Goal: Task Accomplishment & Management: Manage account settings

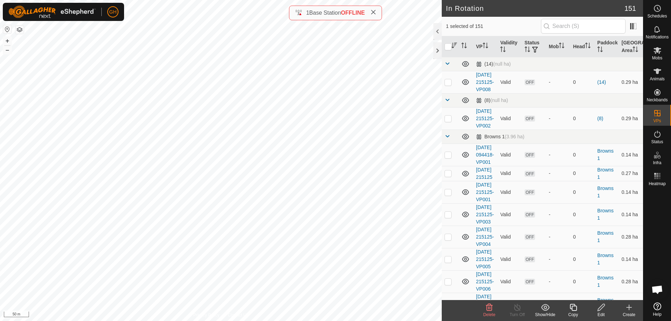
scroll to position [1053, 0]
click at [660, 32] on icon at bounding box center [657, 29] width 8 height 8
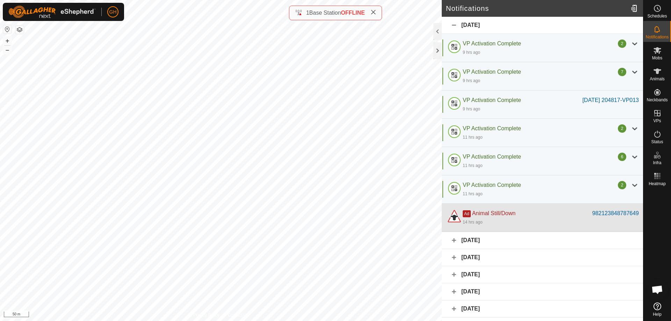
click at [518, 211] on div "Ad Animal Still/Down" at bounding box center [528, 213] width 130 height 8
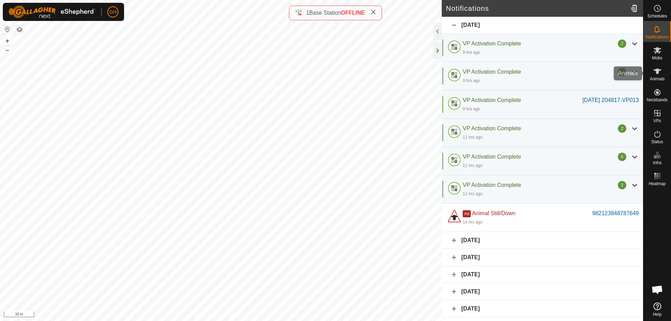
click at [662, 76] on es-animals-svg-icon at bounding box center [657, 71] width 13 height 11
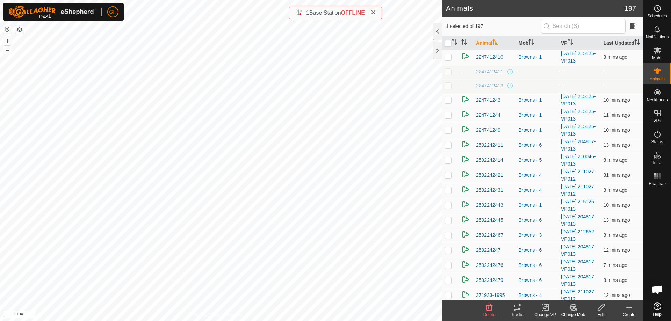
click at [604, 308] on icon at bounding box center [601, 307] width 9 height 8
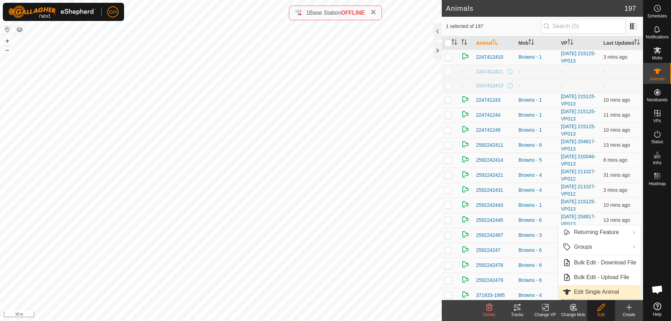
click at [604, 290] on link "Edit Single Animal" at bounding box center [599, 292] width 82 height 14
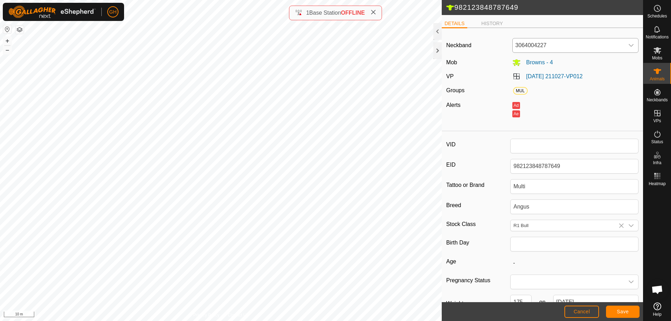
click at [567, 45] on span "3064004227" at bounding box center [569, 45] width 112 height 14
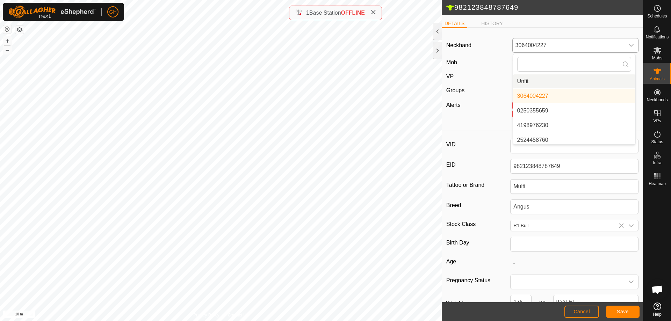
click at [548, 82] on li "Unfit" at bounding box center [574, 81] width 122 height 14
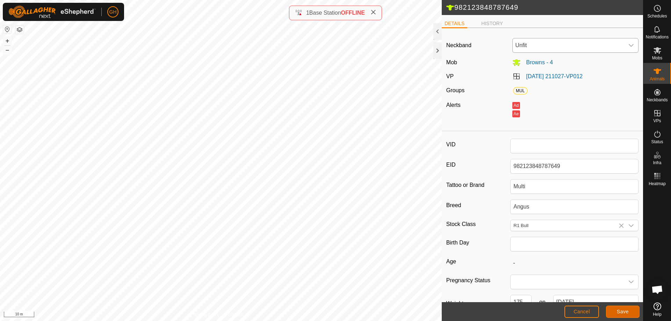
click at [623, 311] on span "Save" at bounding box center [623, 312] width 12 height 6
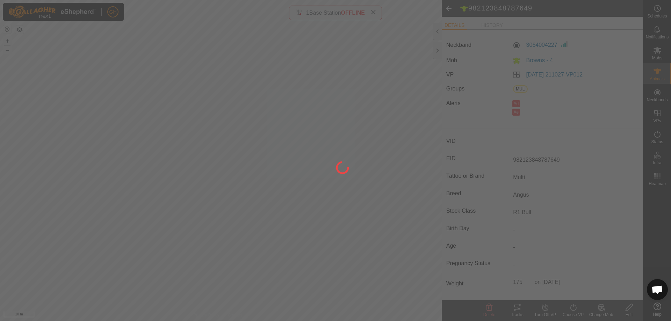
type input "-"
type input "175 kg"
type input "-"
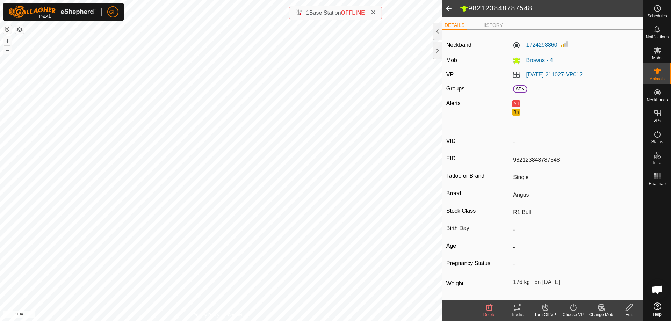
click at [628, 305] on icon at bounding box center [629, 307] width 9 height 8
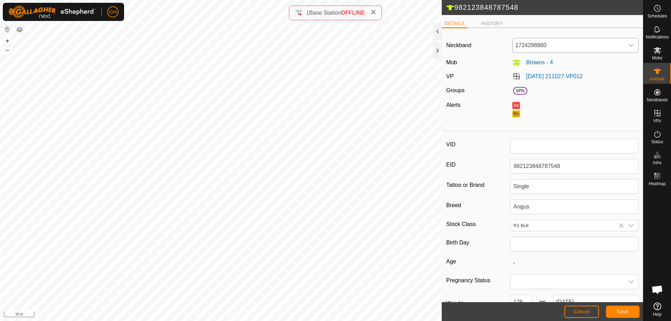
click at [547, 48] on span "1724298860" at bounding box center [569, 45] width 112 height 14
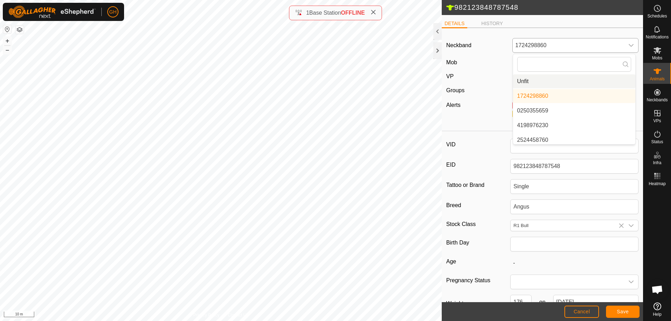
click at [541, 79] on li "Unfit" at bounding box center [574, 81] width 122 height 14
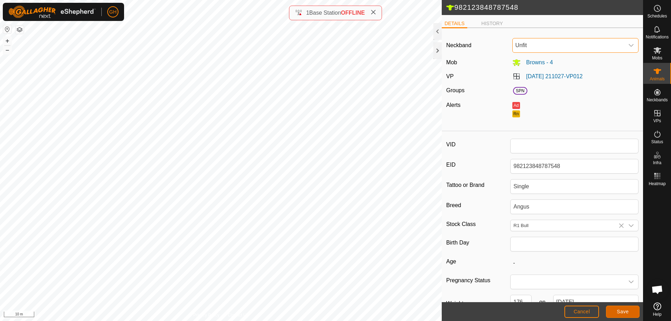
click at [624, 307] on button "Save" at bounding box center [623, 312] width 34 height 12
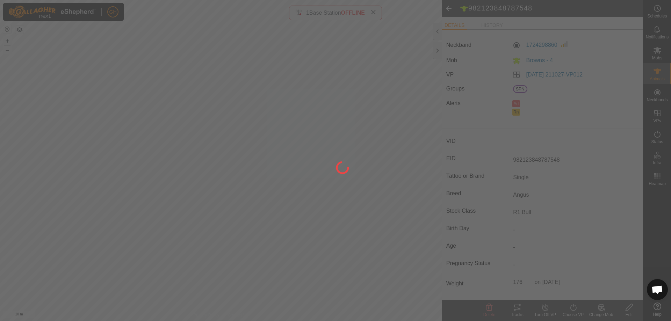
type input "-"
type input "176 kg"
type input "-"
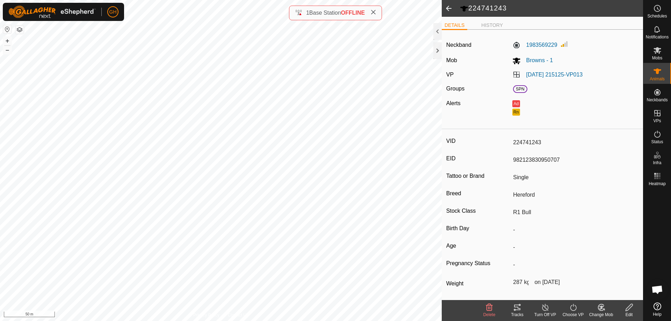
click at [634, 305] on edit-svg-icon at bounding box center [629, 307] width 28 height 8
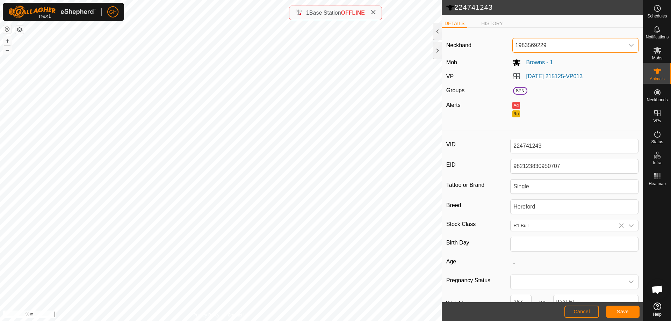
click at [564, 43] on span "1983569229" at bounding box center [569, 45] width 112 height 14
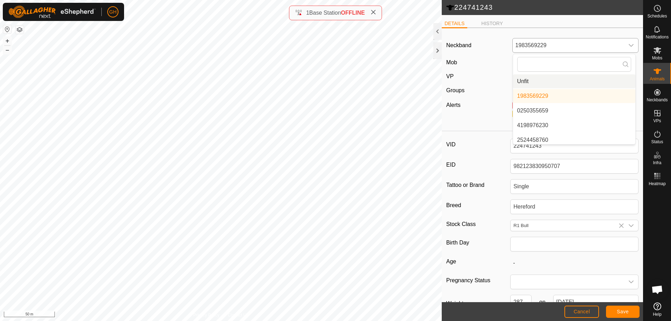
click at [539, 79] on li "Unfit" at bounding box center [574, 81] width 122 height 14
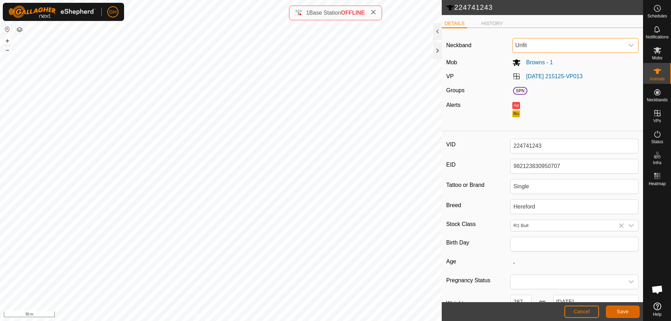
click at [623, 311] on span "Save" at bounding box center [623, 312] width 12 height 6
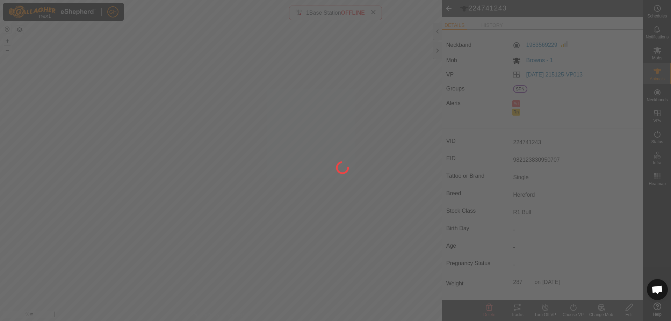
type input "287 kg"
type input "-"
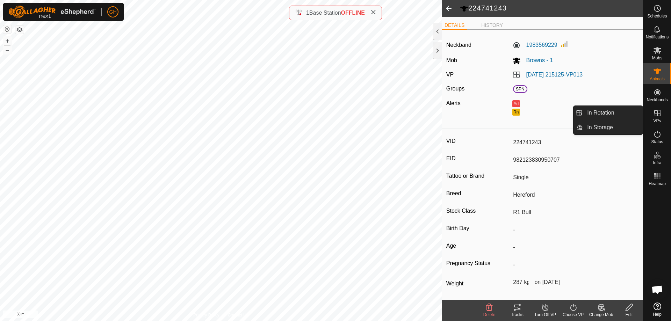
click at [662, 119] on div "VPs" at bounding box center [657, 115] width 28 height 21
click at [626, 115] on link "In Rotation" at bounding box center [613, 113] width 60 height 14
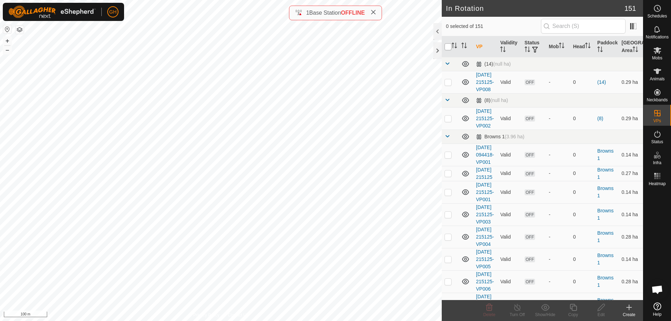
click at [449, 44] on input "checkbox" at bounding box center [447, 46] width 7 height 7
checkbox input "true"
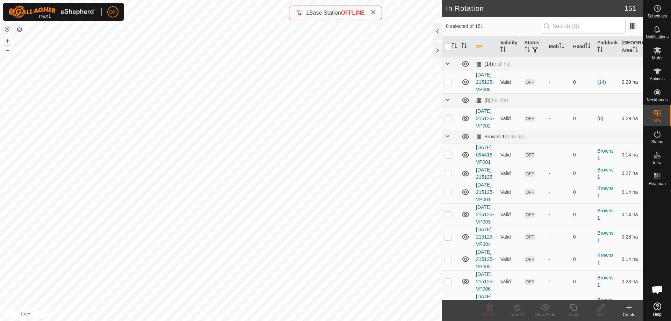
checkbox input "true"
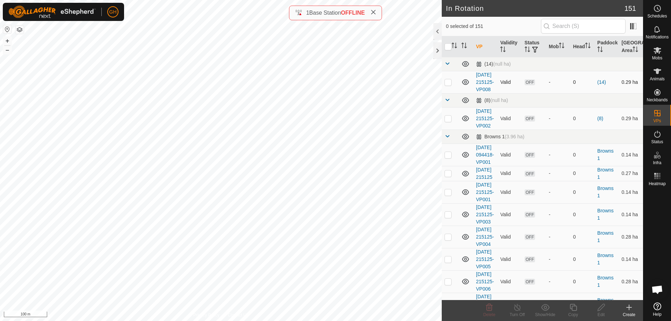
checkbox input "true"
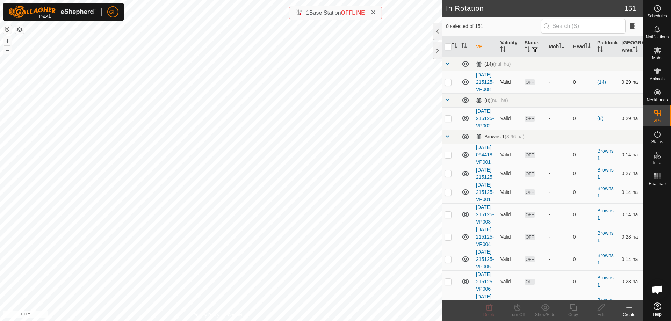
checkbox input "true"
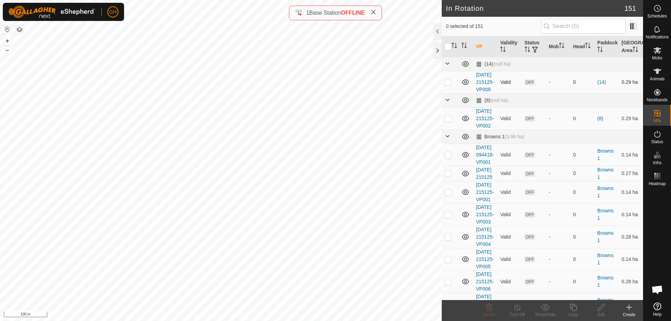
checkbox input "true"
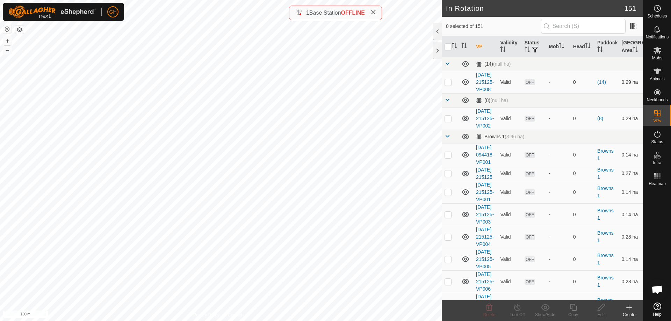
checkbox input "true"
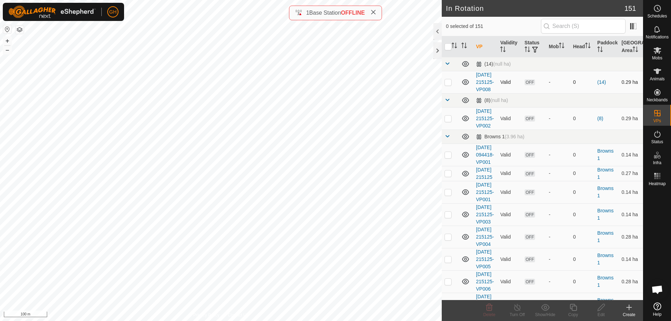
checkbox input "true"
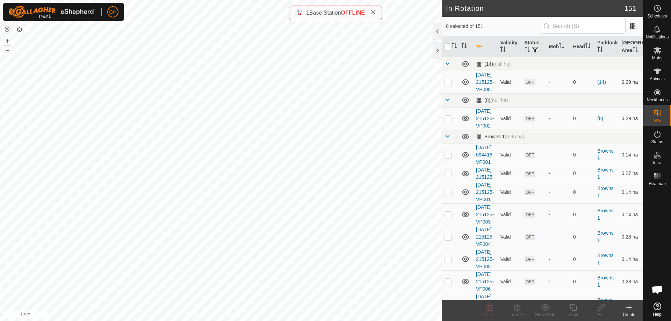
checkbox input "true"
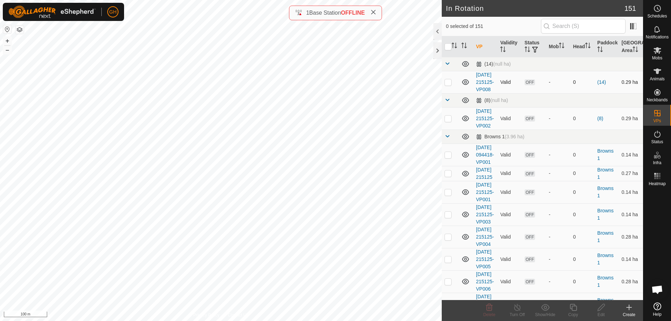
checkbox input "true"
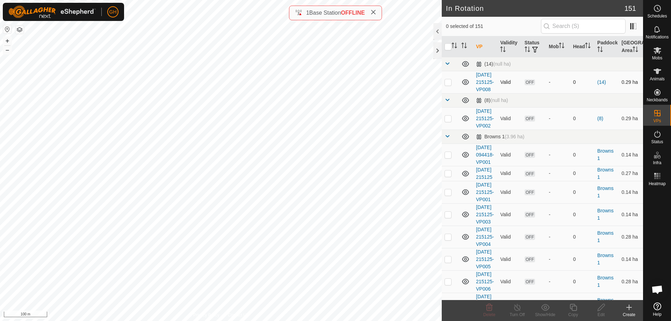
checkbox input "true"
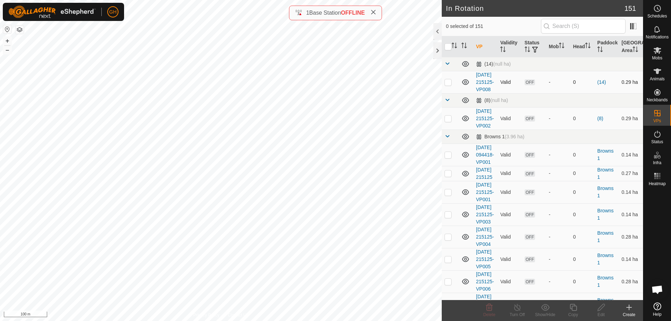
checkbox input "true"
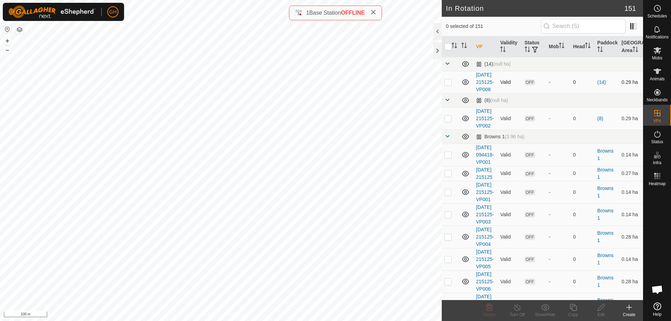
checkbox input "true"
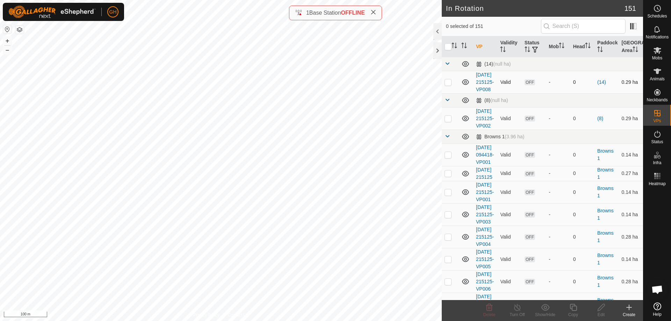
checkbox input "true"
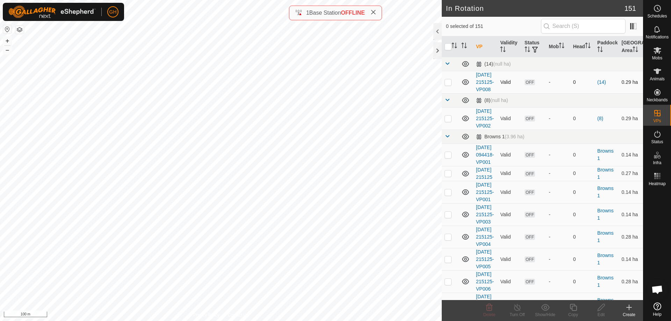
checkbox input "true"
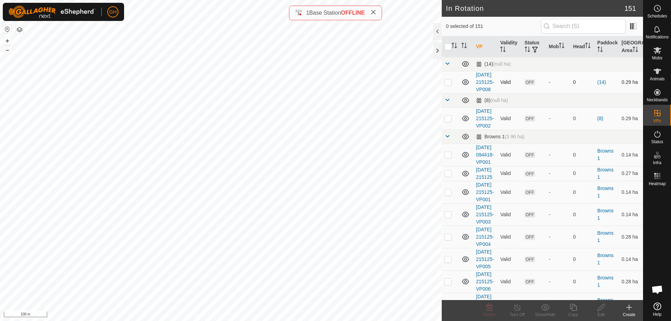
checkbox input "true"
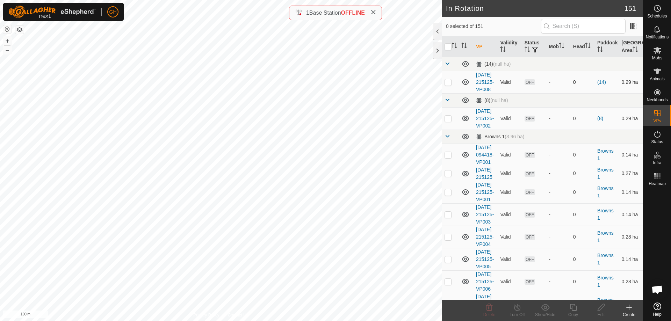
checkbox input "true"
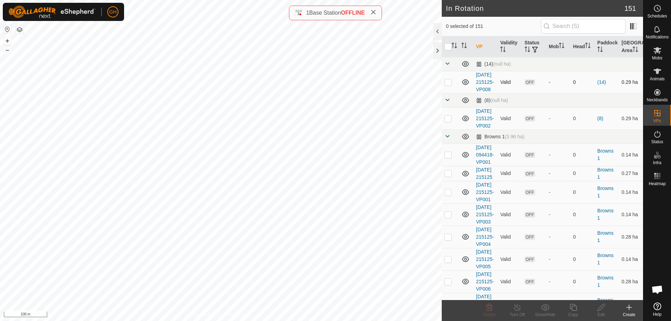
checkbox input "true"
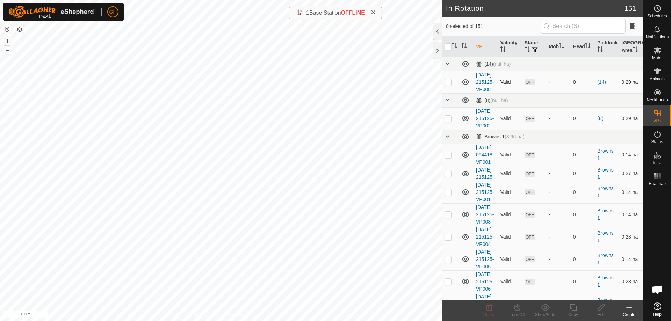
checkbox input "true"
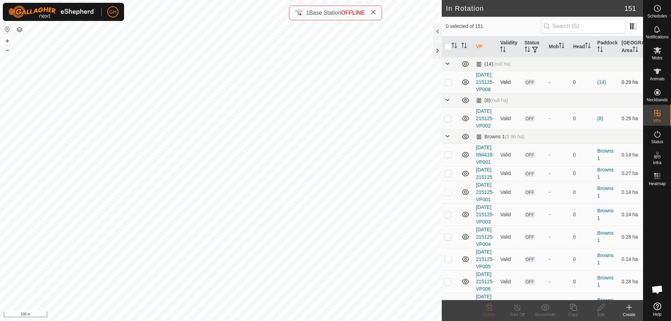
checkbox input "true"
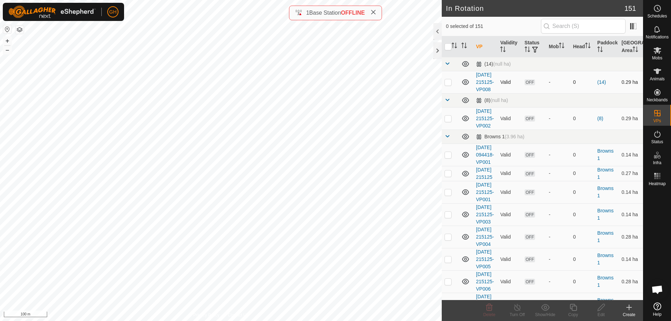
checkbox input "true"
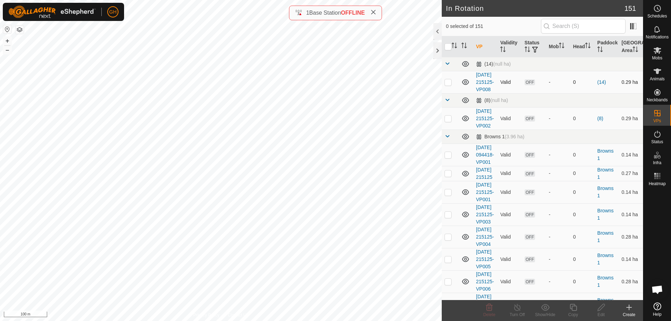
checkbox input "true"
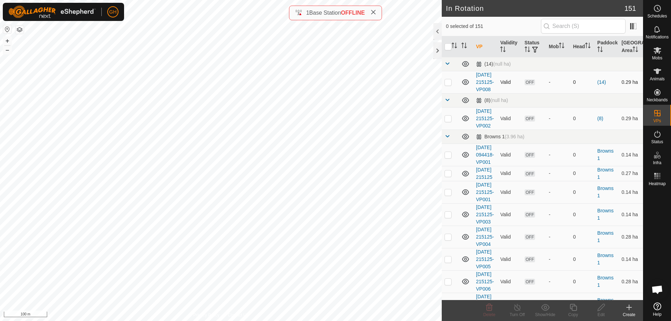
checkbox input "true"
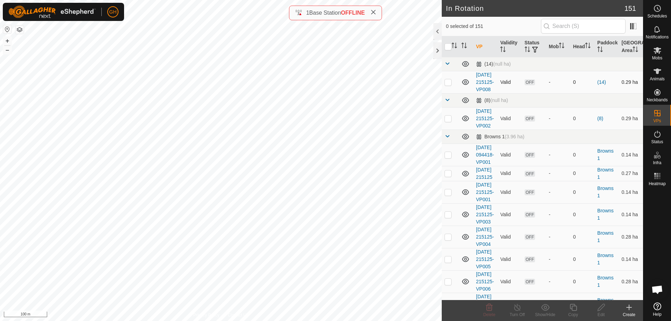
checkbox input "true"
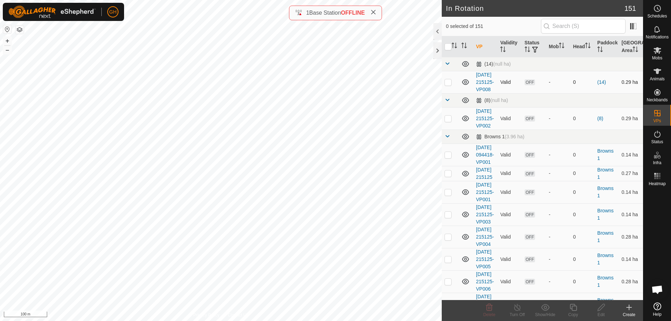
checkbox input "true"
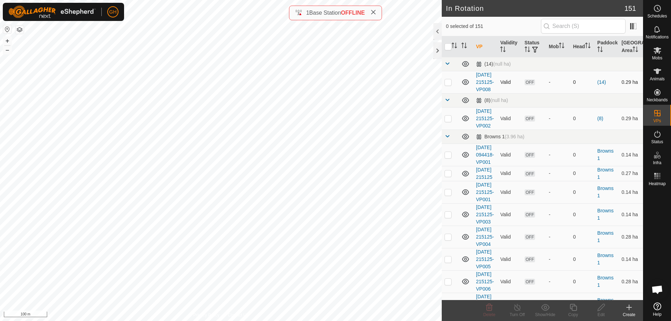
checkbox input "true"
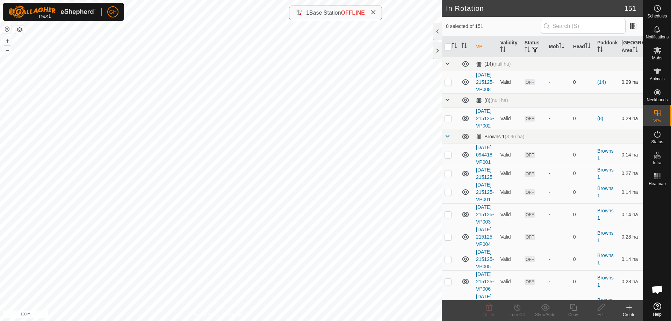
checkbox input "true"
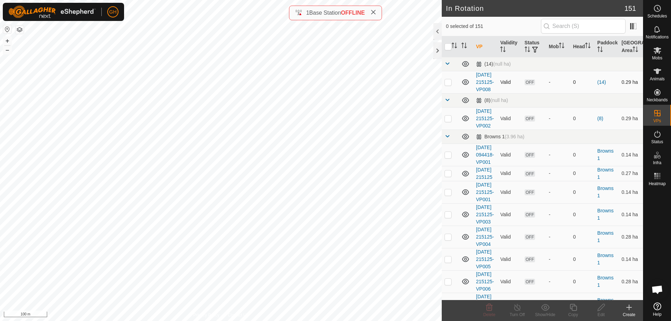
checkbox input "true"
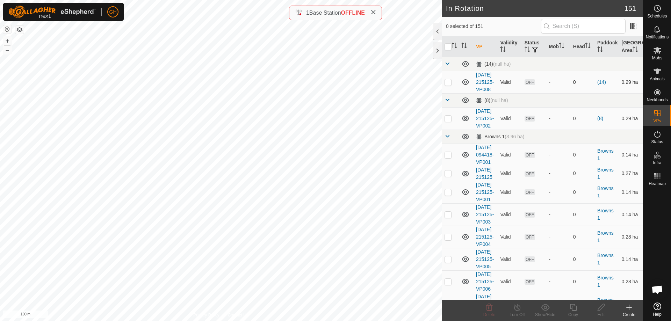
checkbox input "true"
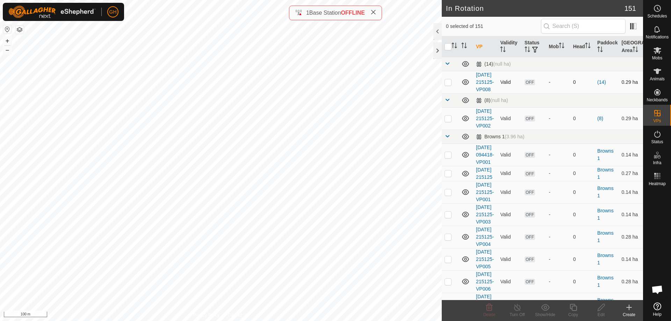
checkbox input "true"
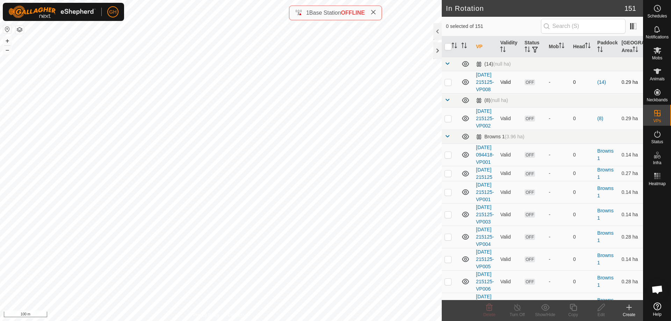
checkbox input "true"
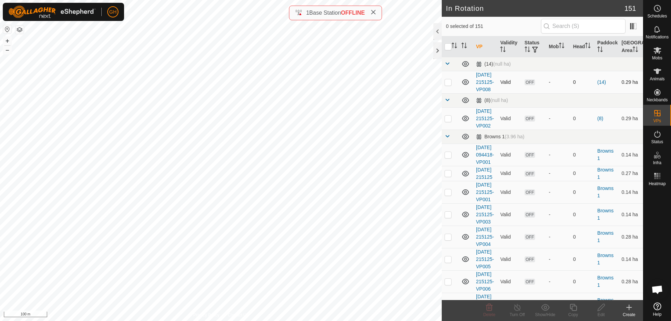
checkbox input "true"
click at [448, 85] on p-checkbox at bounding box center [447, 82] width 7 height 6
checkbox input "false"
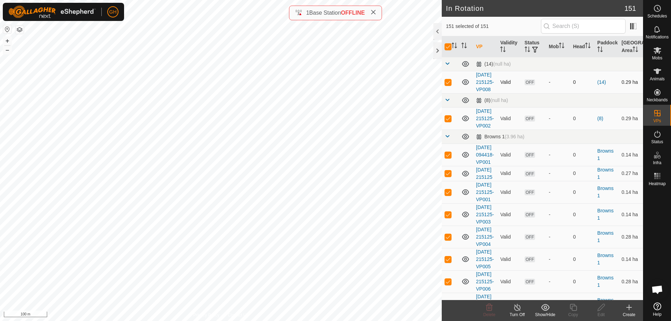
checkbox input "false"
click at [448, 85] on p-checkbox at bounding box center [447, 82] width 7 height 6
checkbox input "true"
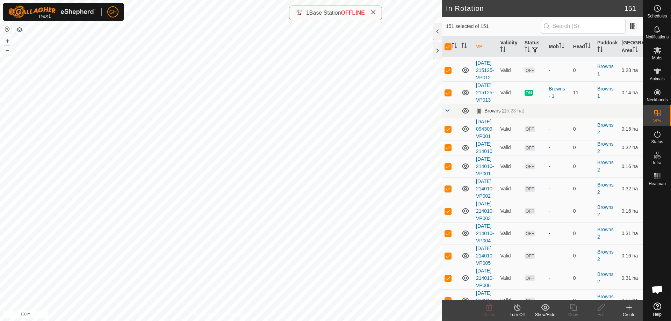
scroll to position [349, 0]
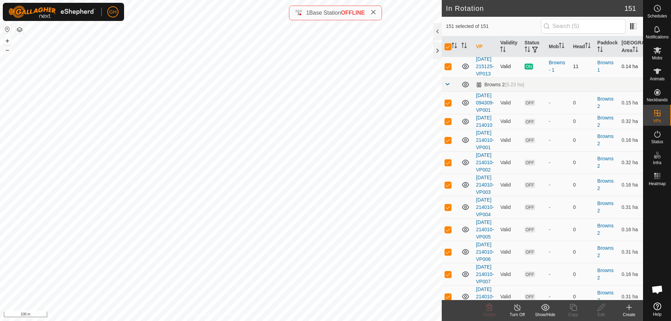
click at [448, 69] on p-checkbox at bounding box center [447, 67] width 7 height 6
checkbox input "false"
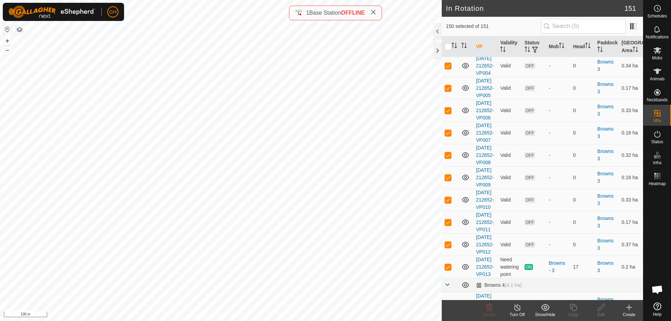
scroll to position [838, 0]
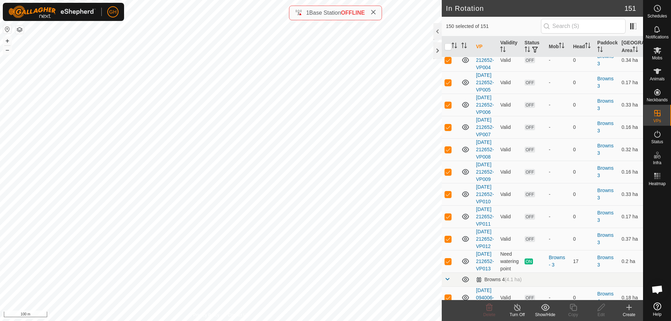
checkbox input "false"
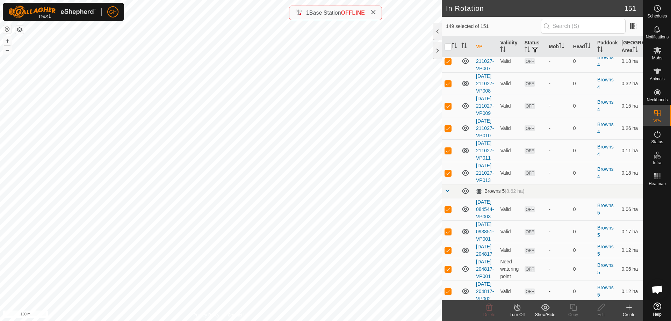
scroll to position [1293, 0]
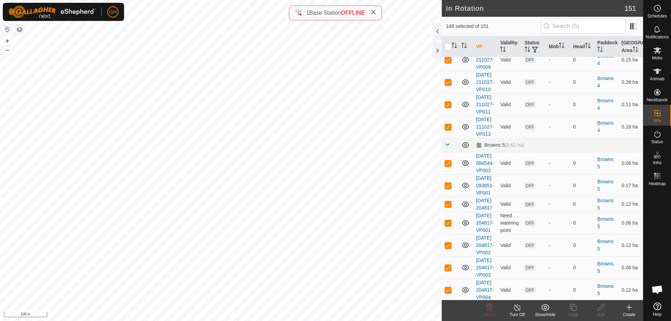
checkbox input "false"
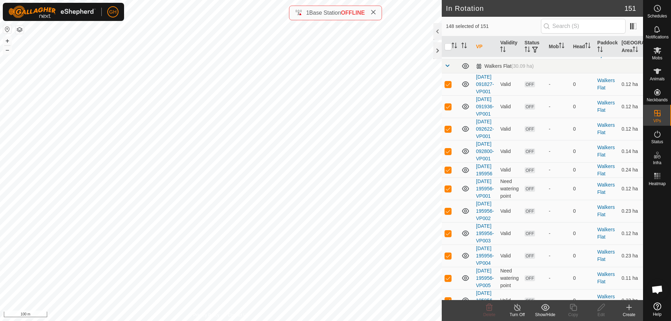
scroll to position [2131, 0]
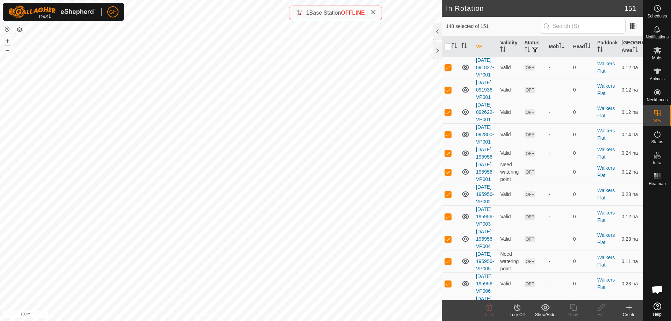
checkbox input "false"
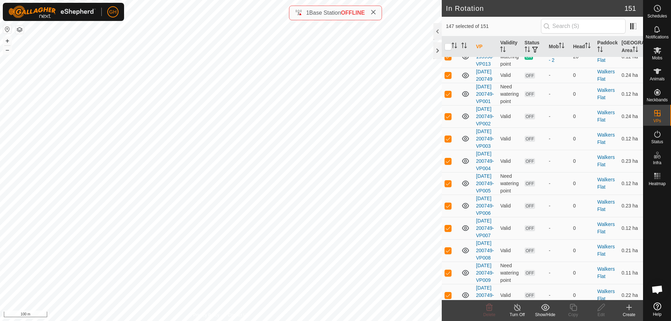
scroll to position [2515, 0]
checkbox input "false"
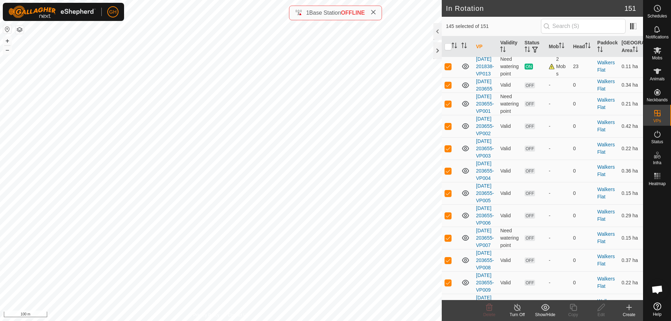
scroll to position [3144, 0]
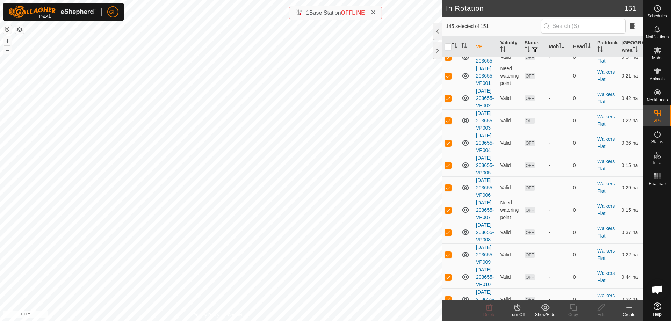
checkbox input "false"
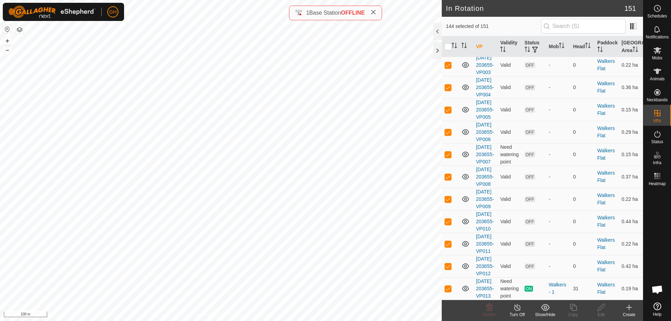
scroll to position [3633, 0]
checkbox input "false"
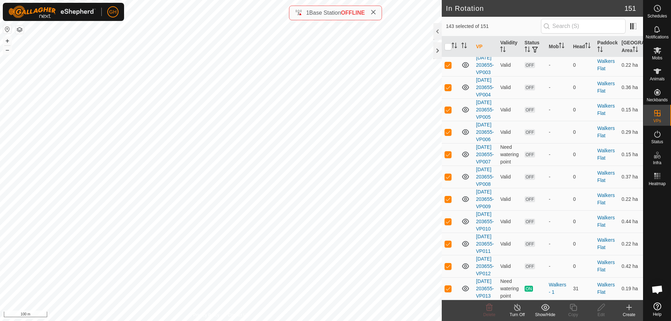
checkbox input "false"
click at [449, 286] on p-checkbox at bounding box center [447, 289] width 7 height 6
checkbox input "false"
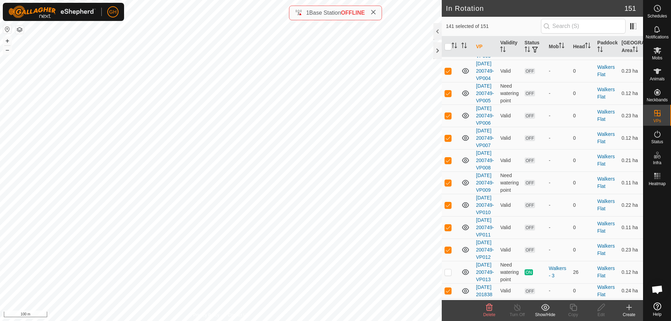
scroll to position [2623, 0]
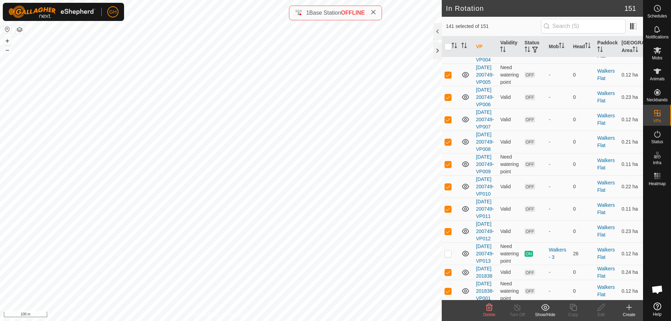
checkbox input "false"
click at [491, 308] on icon at bounding box center [489, 307] width 7 height 7
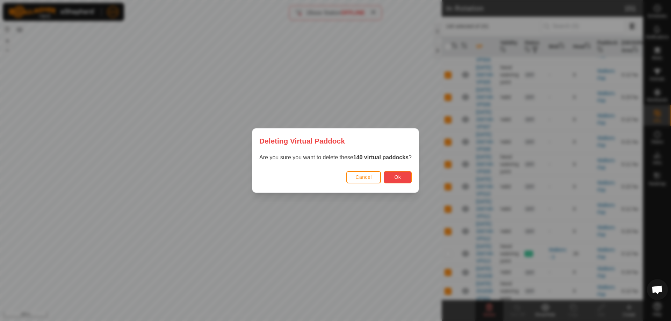
click at [406, 172] on button "Ok" at bounding box center [398, 177] width 28 height 12
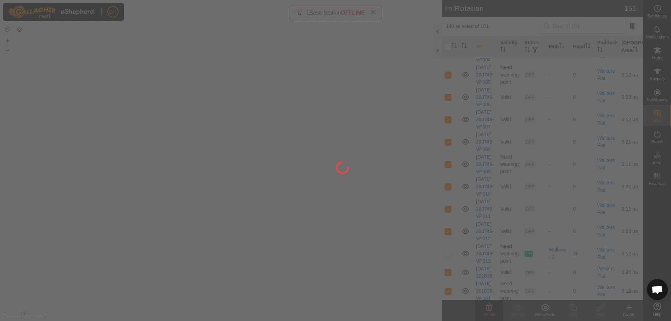
checkbox input "false"
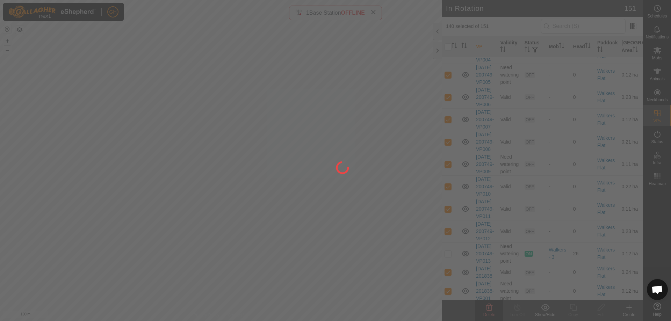
checkbox input "false"
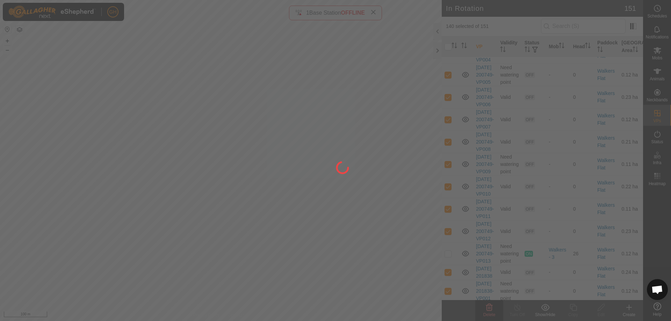
checkbox input "false"
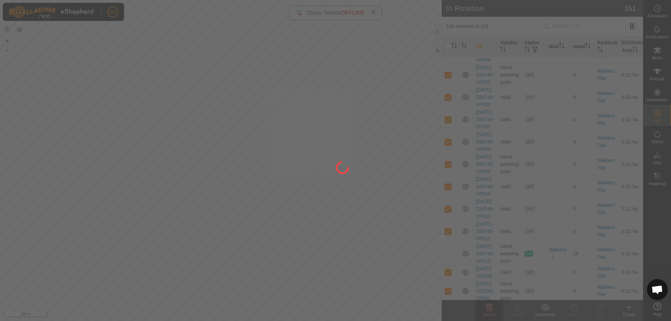
checkbox input "false"
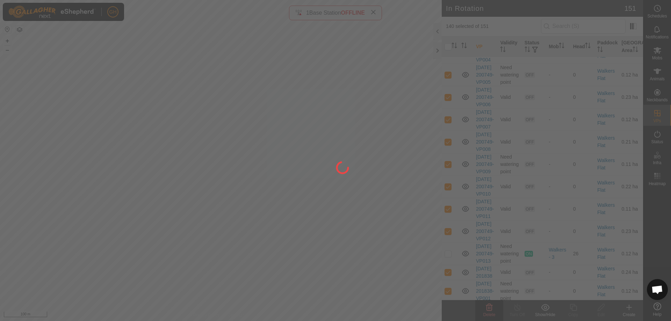
checkbox input "false"
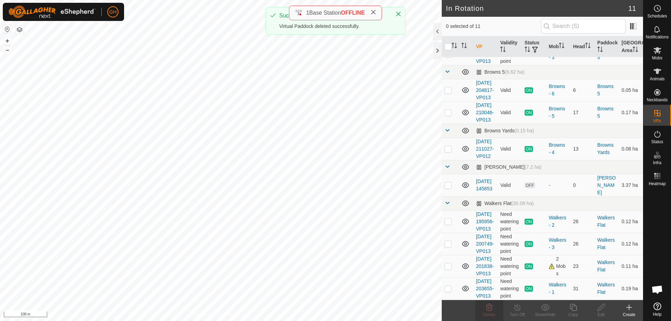
scroll to position [174, 0]
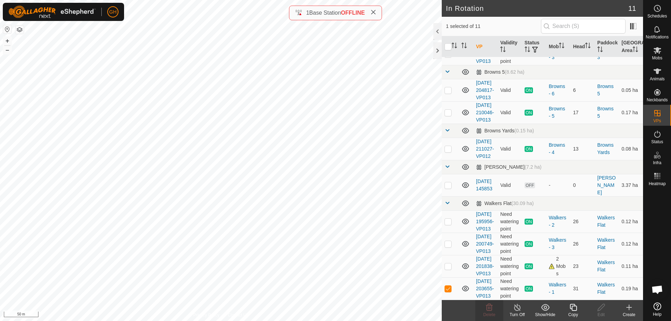
click at [580, 308] on copy-svg-icon at bounding box center [573, 307] width 28 height 8
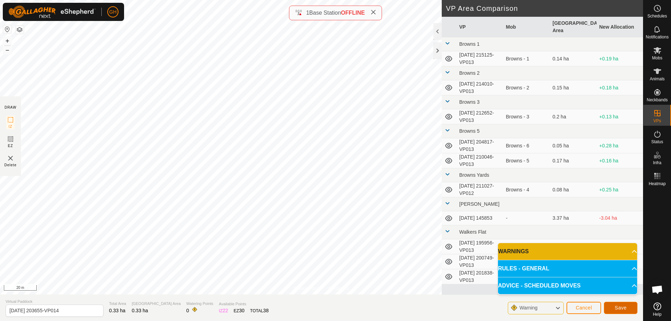
click at [625, 304] on button "Save" at bounding box center [621, 308] width 34 height 12
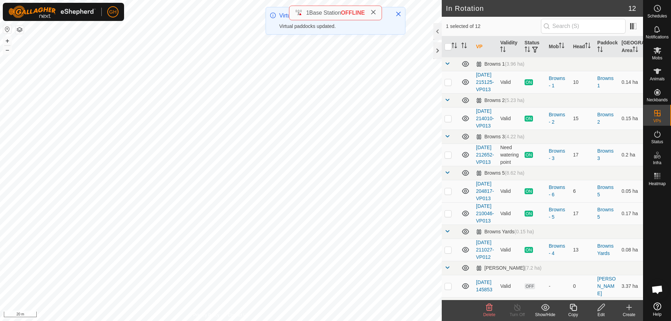
click at [581, 311] on copy-svg-icon at bounding box center [573, 307] width 28 height 8
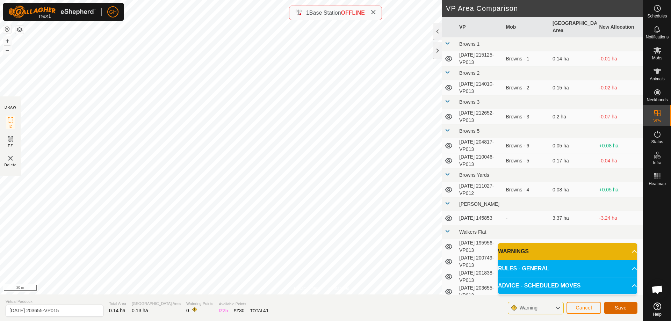
click at [623, 309] on span "Save" at bounding box center [621, 308] width 12 height 6
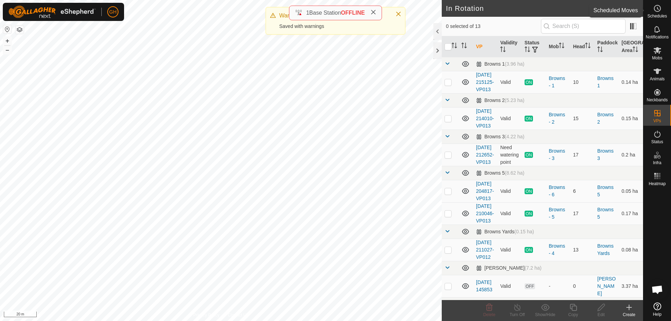
click at [662, 8] on es-schedule-vp-svg-icon at bounding box center [657, 8] width 13 height 11
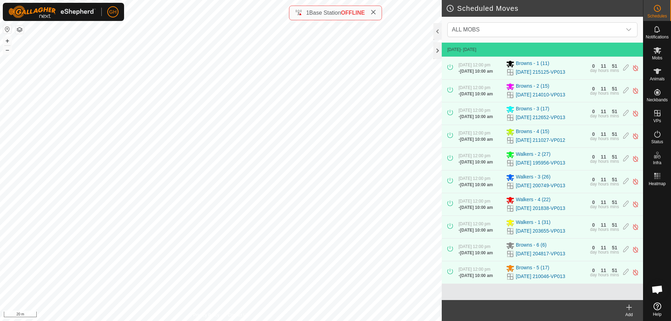
click at [631, 311] on icon at bounding box center [629, 307] width 8 height 8
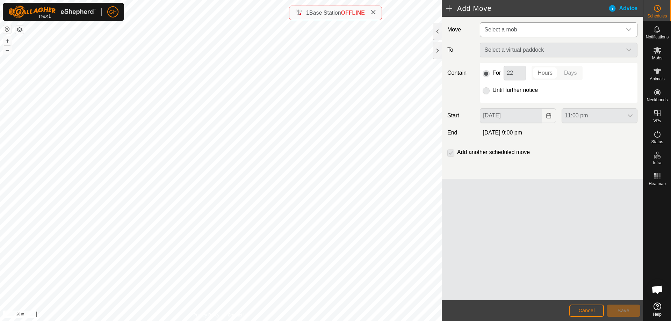
click at [537, 31] on span "Select a mob" at bounding box center [551, 30] width 140 height 14
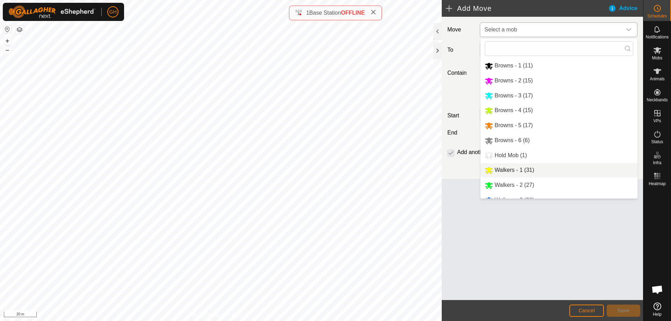
click at [524, 174] on li "Walkers - 1 (31)" at bounding box center [558, 170] width 157 height 14
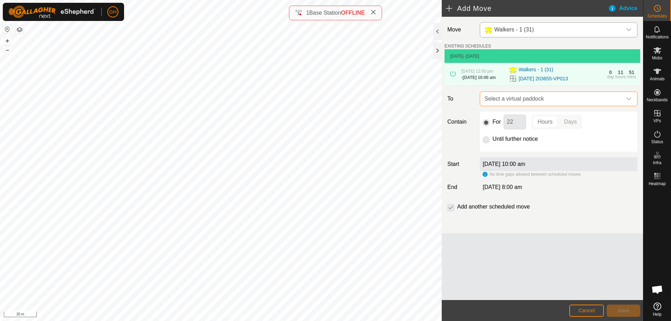
click at [532, 106] on span "Select a virtual paddock" at bounding box center [551, 99] width 140 height 14
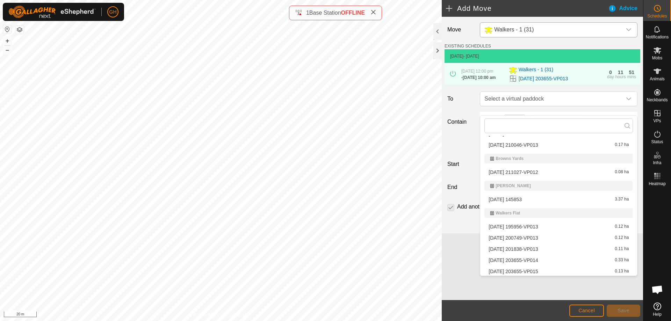
scroll to position [106, 0]
click at [537, 269] on li "[DATE] 203655-VP014 0.33 ha" at bounding box center [558, 270] width 148 height 10
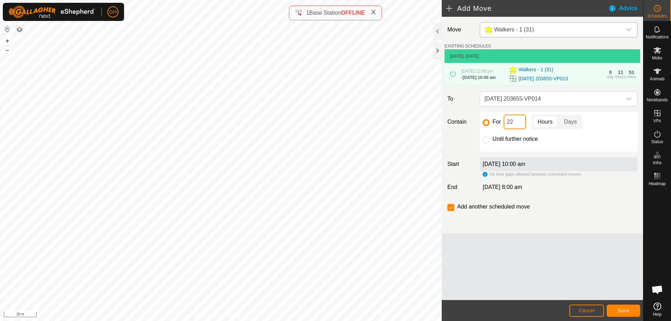
click at [519, 129] on input "22" at bounding box center [514, 122] width 22 height 15
click at [621, 312] on span "Save" at bounding box center [623, 311] width 12 height 6
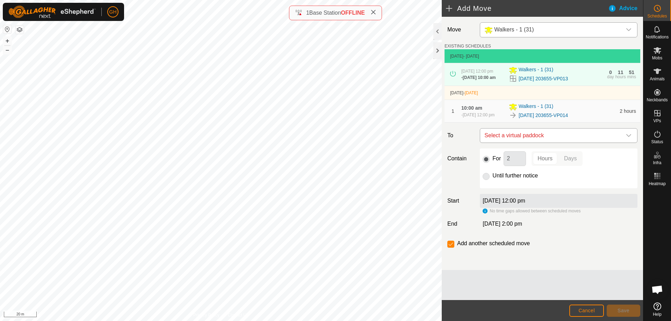
click at [557, 143] on span "Select a virtual paddock" at bounding box center [551, 136] width 140 height 14
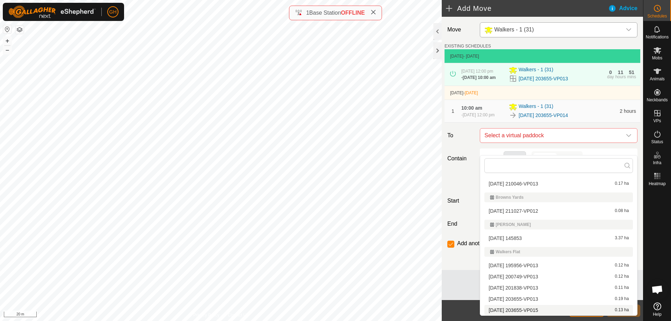
click at [536, 310] on li "[DATE] 203655-VP015 0.13 ha" at bounding box center [558, 310] width 148 height 10
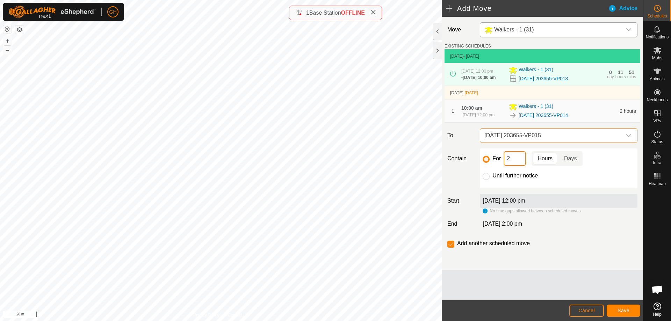
click at [520, 166] on input "2" at bounding box center [514, 158] width 22 height 15
click at [622, 305] on button "Save" at bounding box center [623, 311] width 34 height 12
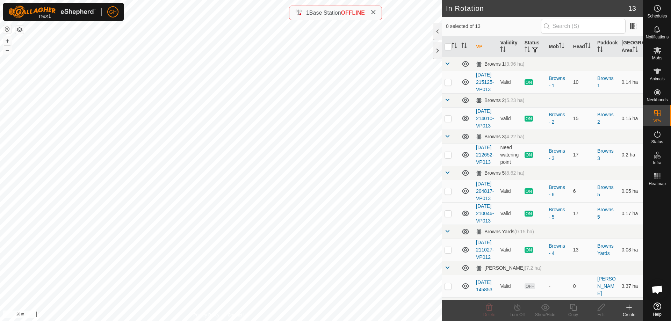
click at [629, 310] on icon at bounding box center [629, 307] width 0 height 5
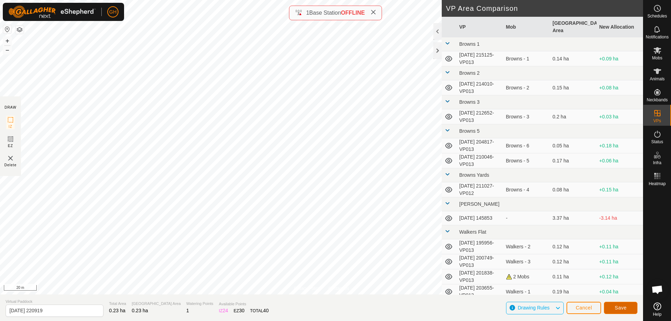
click at [618, 305] on button "Save" at bounding box center [621, 308] width 34 height 12
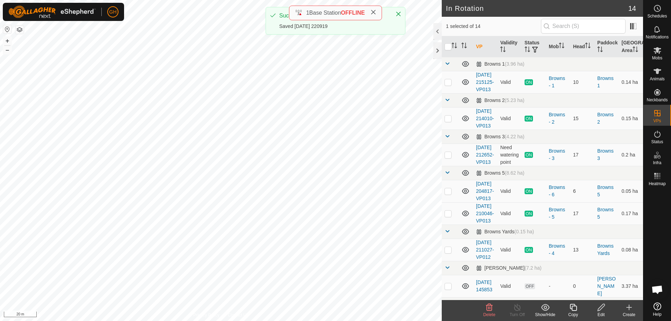
click at [572, 305] on icon at bounding box center [573, 307] width 9 height 8
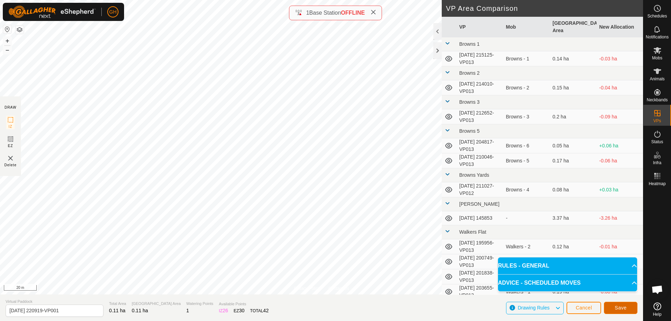
click at [616, 306] on span "Save" at bounding box center [621, 308] width 12 height 6
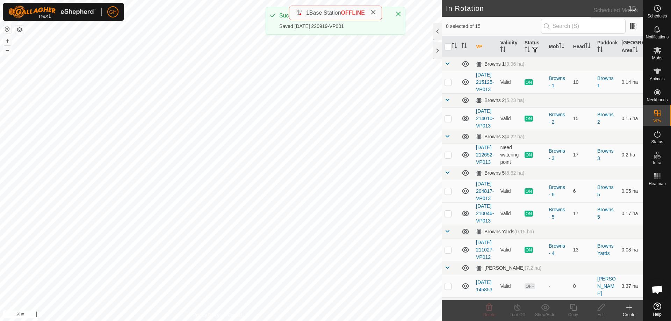
click at [655, 7] on icon at bounding box center [657, 8] width 8 height 8
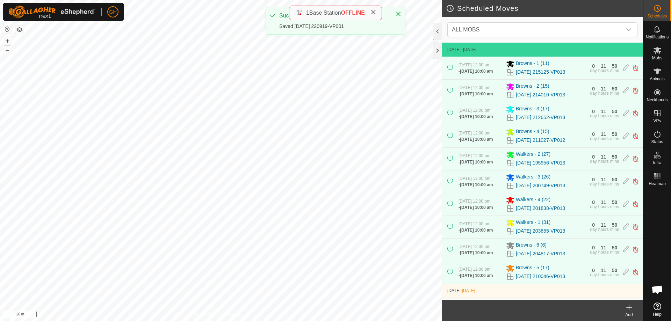
click at [631, 307] on icon at bounding box center [628, 307] width 5 height 0
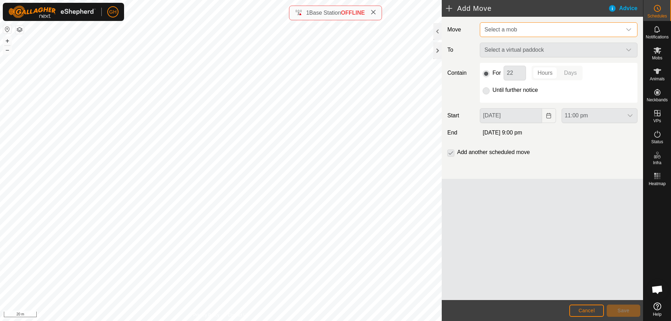
click at [528, 23] on span "Select a mob" at bounding box center [551, 30] width 140 height 14
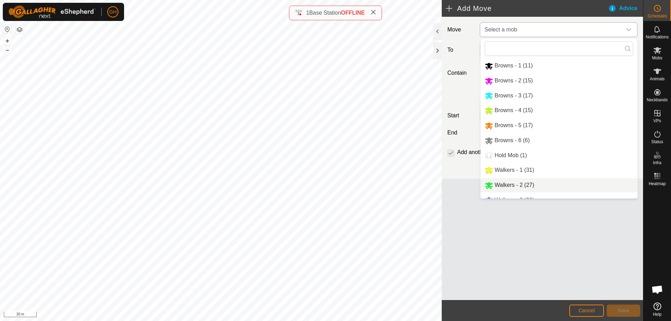
click at [517, 181] on li "Walkers - 2 (27)" at bounding box center [558, 185] width 157 height 14
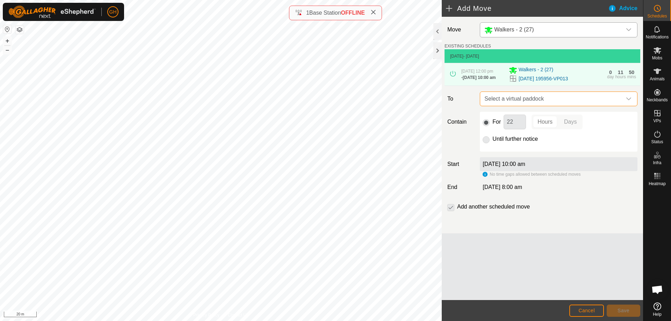
click at [540, 106] on span "Select a virtual paddock" at bounding box center [551, 99] width 140 height 14
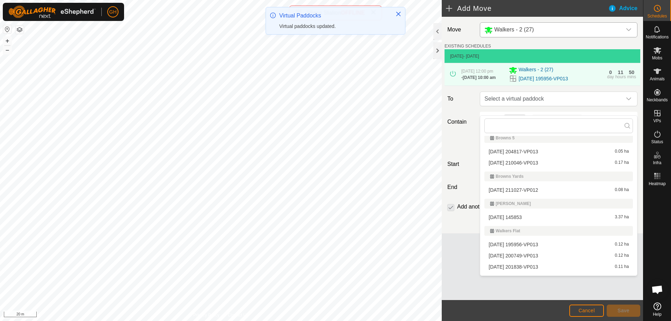
scroll to position [140, 0]
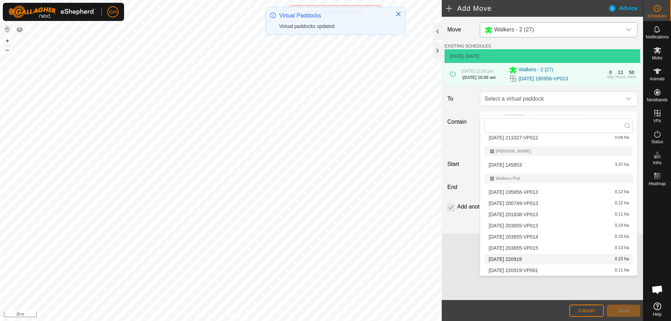
click at [539, 262] on li "[DATE] [DATE] 0.23 ha" at bounding box center [558, 259] width 148 height 10
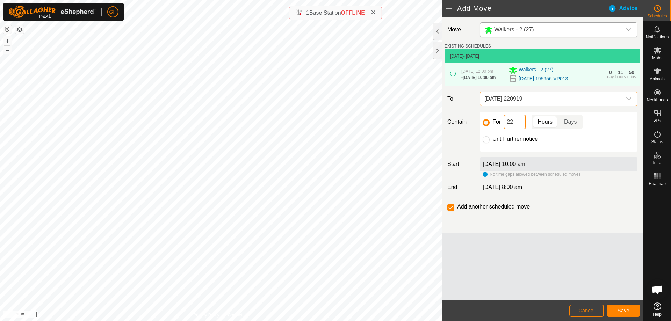
click at [524, 129] on input "22" at bounding box center [514, 122] width 22 height 15
click at [628, 306] on button "Save" at bounding box center [623, 311] width 34 height 12
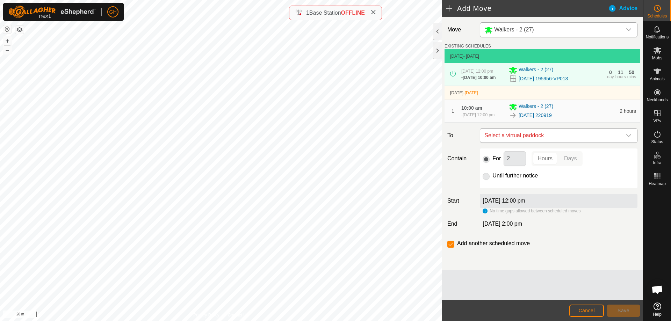
click at [541, 143] on span "Select a virtual paddock" at bounding box center [551, 136] width 140 height 14
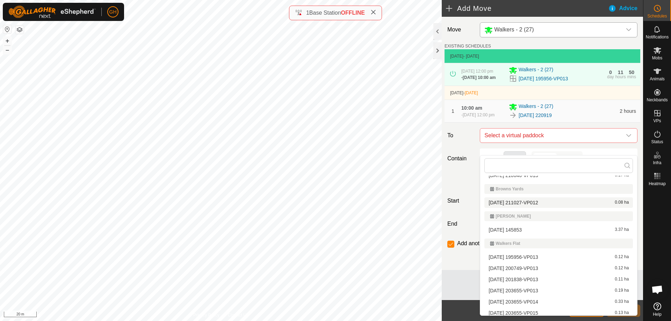
scroll to position [129, 0]
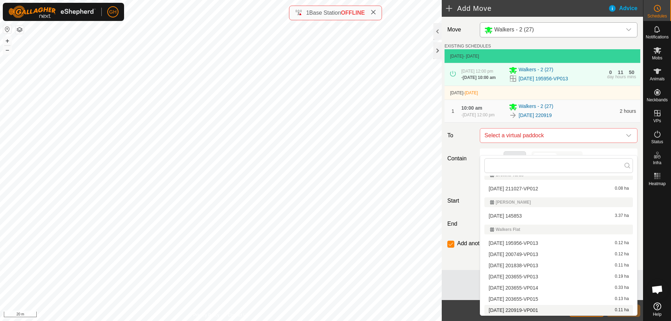
click at [538, 310] on li "[DATE] 220919-VP001 0.11 ha" at bounding box center [558, 310] width 148 height 10
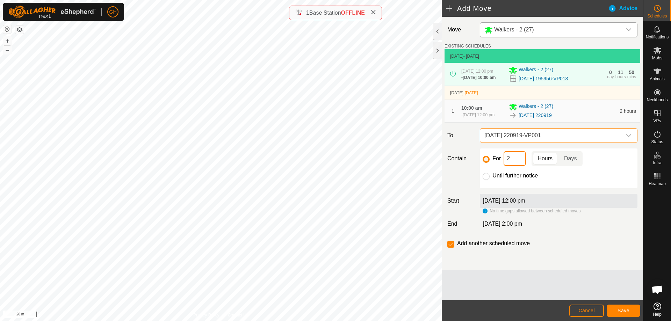
click at [521, 166] on input "2" at bounding box center [514, 158] width 22 height 15
click at [453, 248] on input "checkbox" at bounding box center [450, 244] width 7 height 7
click at [630, 311] on button "Save" at bounding box center [623, 311] width 34 height 12
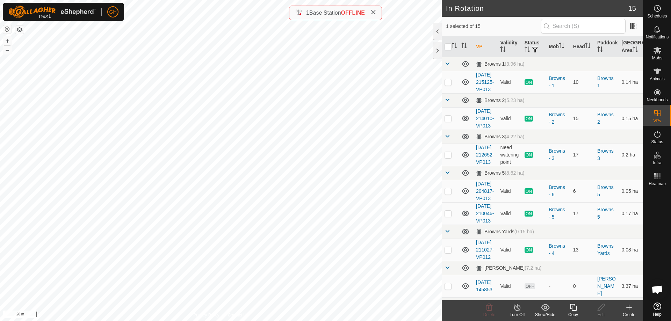
click at [630, 310] on icon at bounding box center [629, 307] width 8 height 8
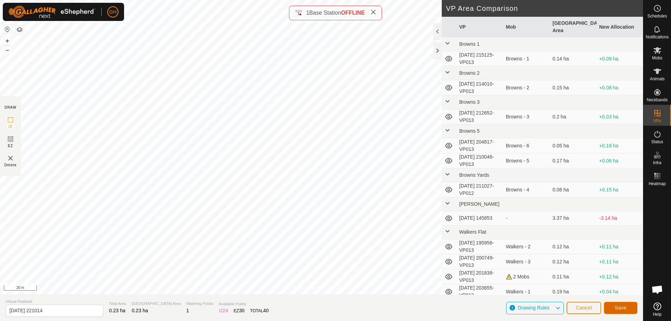
click at [612, 304] on button "Save" at bounding box center [621, 308] width 34 height 12
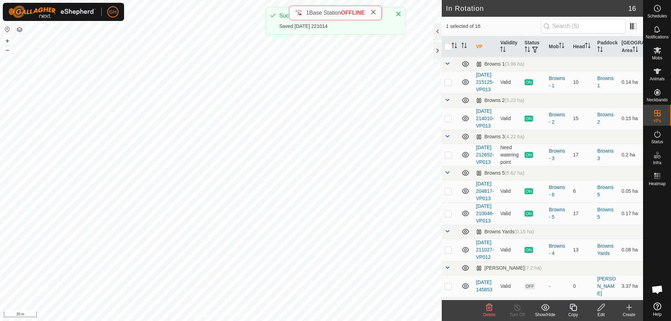
click at [572, 308] on icon at bounding box center [572, 307] width 7 height 7
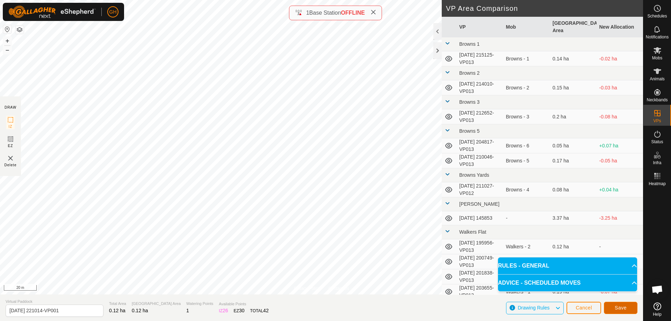
click at [627, 306] on button "Save" at bounding box center [621, 308] width 34 height 12
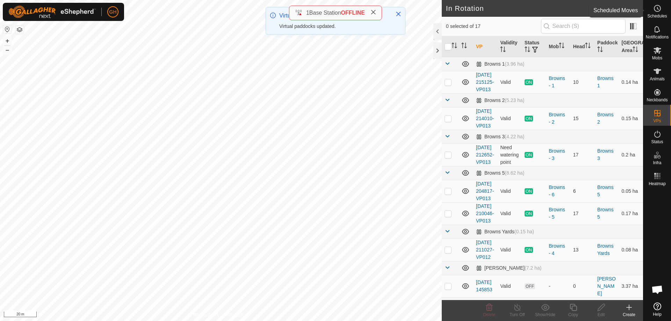
click at [658, 14] on span "Schedules" at bounding box center [657, 16] width 20 height 4
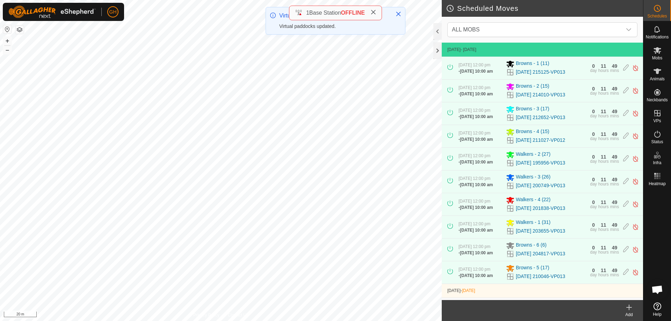
click at [630, 307] on icon at bounding box center [628, 307] width 5 height 0
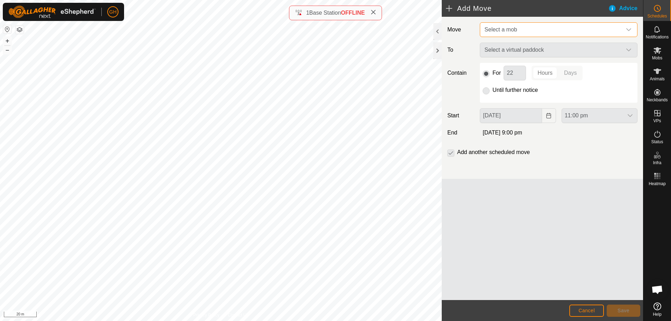
click at [515, 31] on span "Select a mob" at bounding box center [500, 30] width 32 height 6
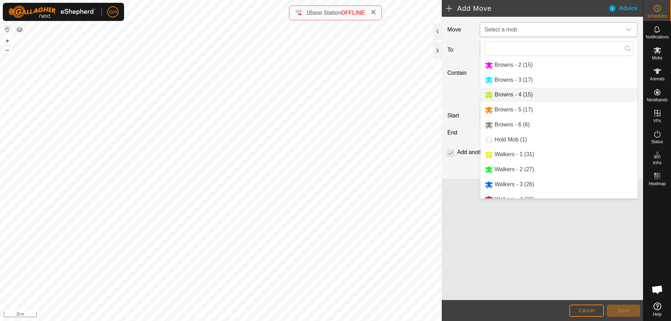
scroll to position [24, 0]
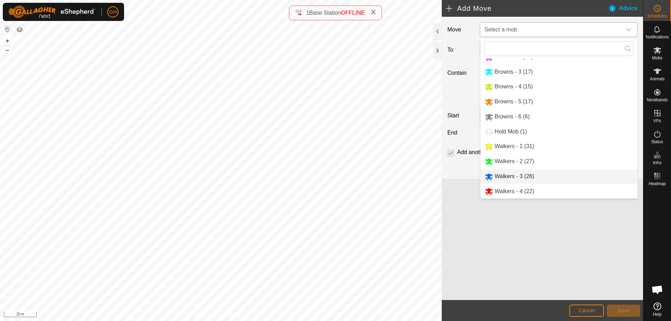
click at [528, 174] on li "Walkers - 3 (26)" at bounding box center [558, 176] width 157 height 14
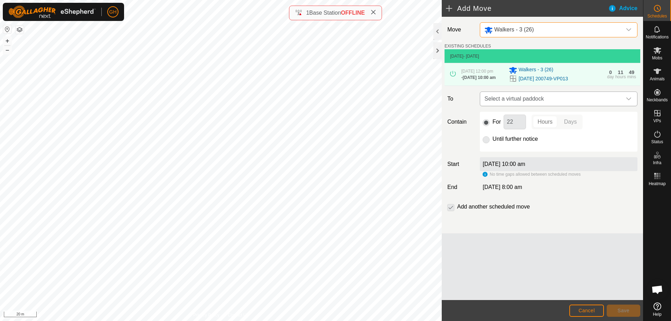
click at [549, 106] on span "Select a virtual paddock" at bounding box center [551, 99] width 140 height 14
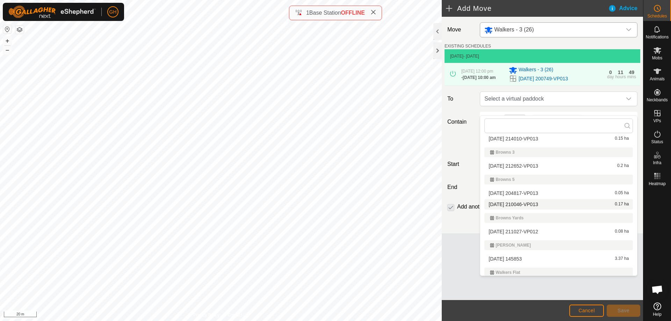
scroll to position [151, 0]
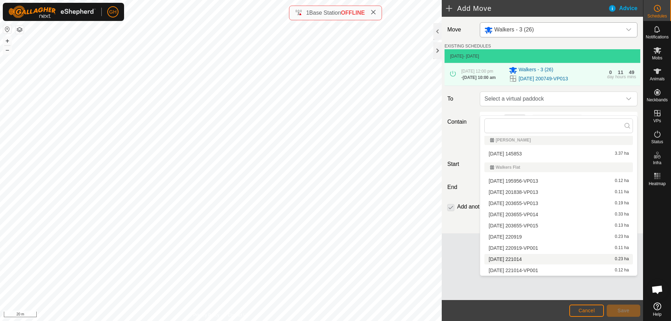
click at [543, 259] on li "[DATE] [DATE] 0.23 ha" at bounding box center [558, 259] width 148 height 10
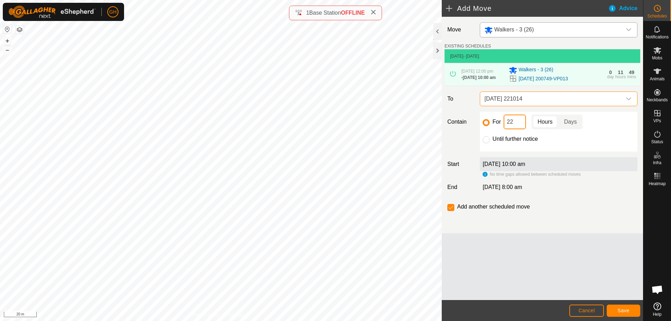
click at [523, 128] on input "22" at bounding box center [514, 122] width 22 height 15
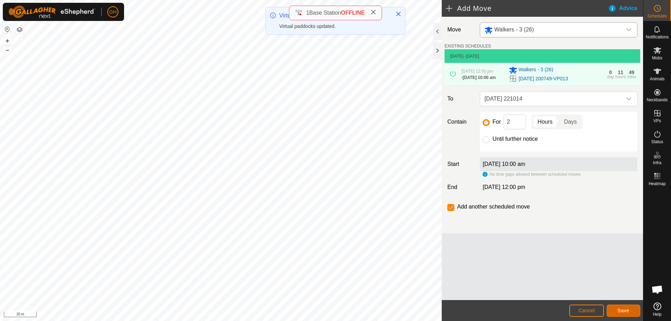
click at [630, 306] on button "Save" at bounding box center [623, 311] width 34 height 12
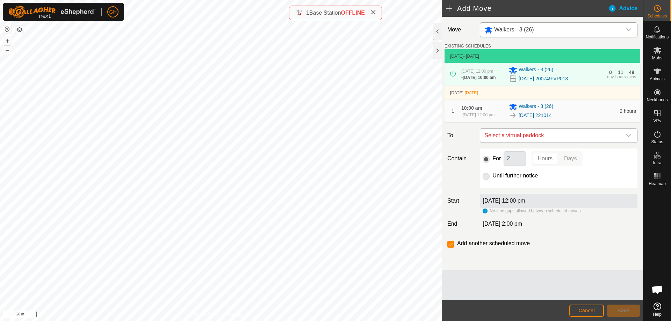
click at [576, 141] on span "Select a virtual paddock" at bounding box center [551, 136] width 140 height 14
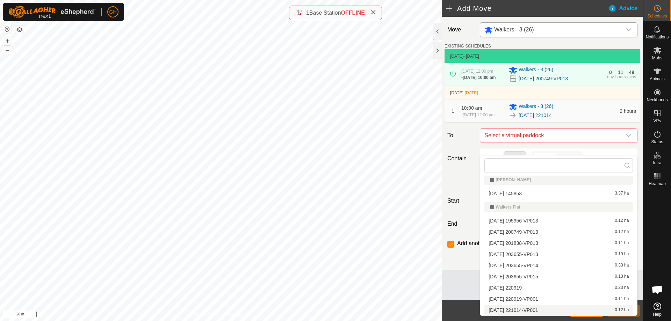
click at [531, 311] on li "[DATE] 221014-VP001 0.12 ha" at bounding box center [558, 310] width 148 height 10
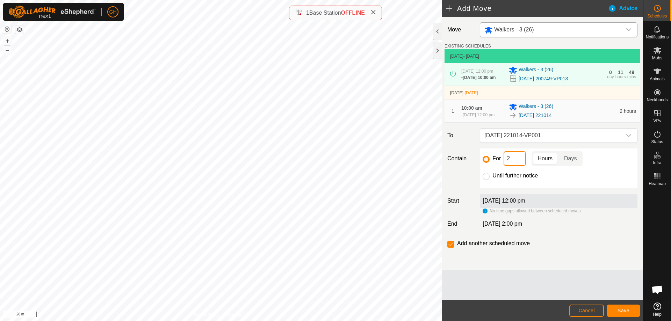
click at [513, 166] on input "2" at bounding box center [514, 158] width 22 height 15
click at [452, 248] on input "checkbox" at bounding box center [450, 244] width 7 height 7
click at [639, 314] on button "Save" at bounding box center [623, 311] width 34 height 12
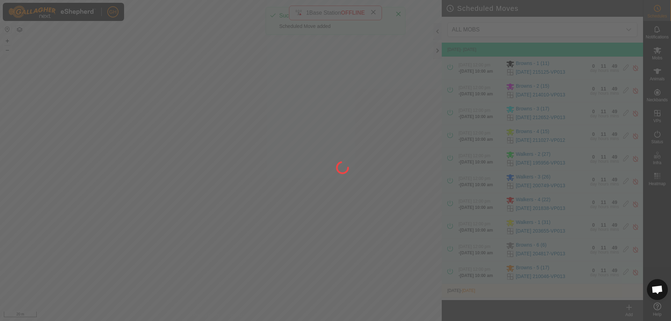
drag, startPoint x: 239, startPoint y: 187, endPoint x: 211, endPoint y: 114, distance: 78.5
click at [211, 114] on div at bounding box center [335, 160] width 671 height 321
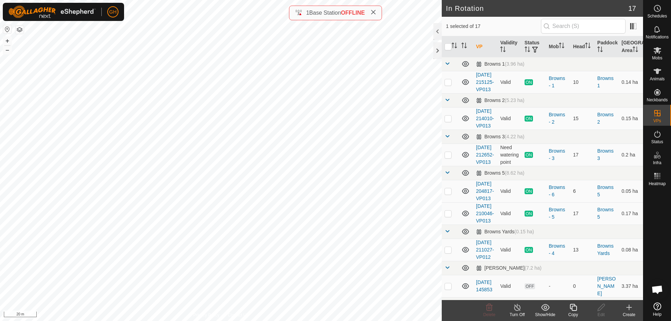
click at [636, 311] on create-svg-icon at bounding box center [629, 307] width 28 height 8
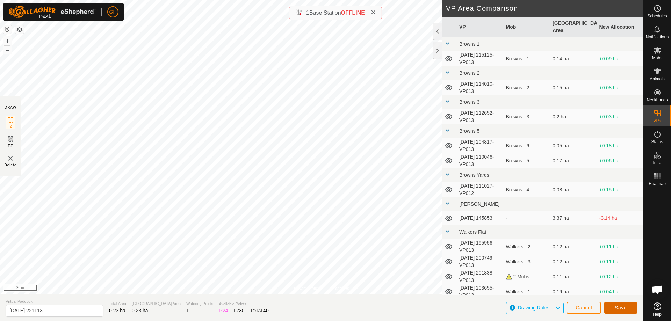
click at [623, 306] on span "Save" at bounding box center [621, 308] width 12 height 6
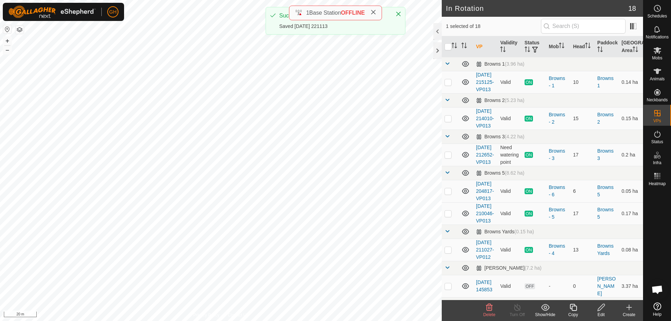
click at [575, 310] on icon at bounding box center [572, 307] width 7 height 7
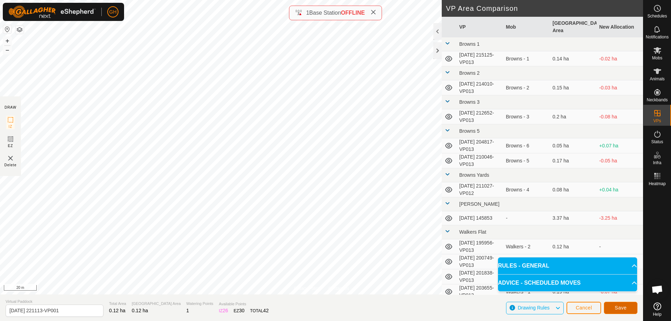
click at [609, 306] on button "Save" at bounding box center [621, 308] width 34 height 12
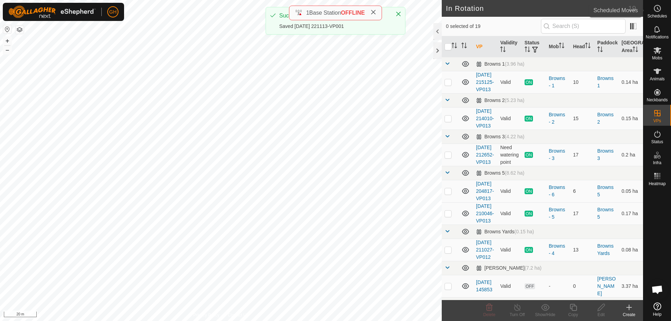
click at [657, 13] on es-schedule-vp-svg-icon at bounding box center [657, 8] width 13 height 11
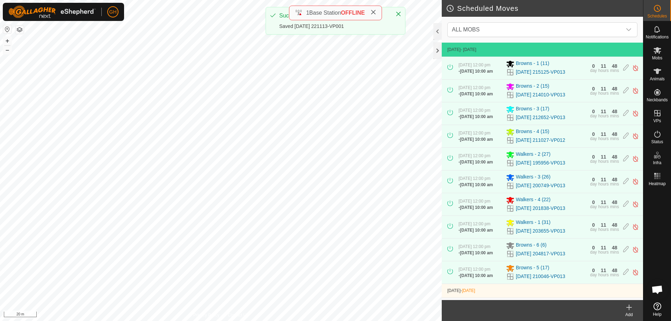
click at [630, 309] on icon at bounding box center [629, 307] width 8 height 8
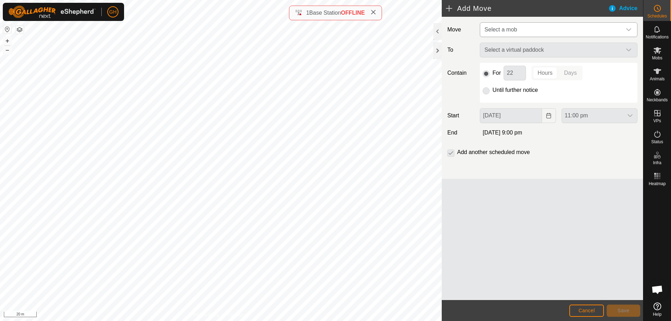
click at [524, 29] on span "Select a mob" at bounding box center [551, 30] width 140 height 14
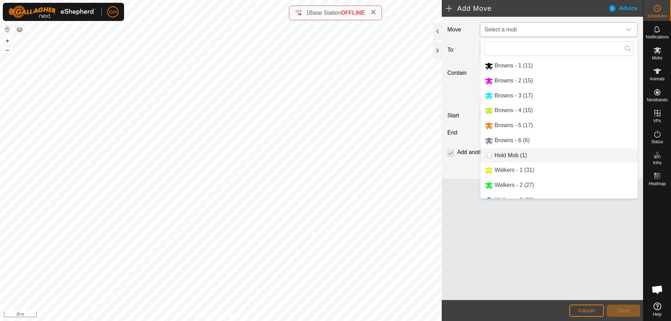
scroll to position [24, 0]
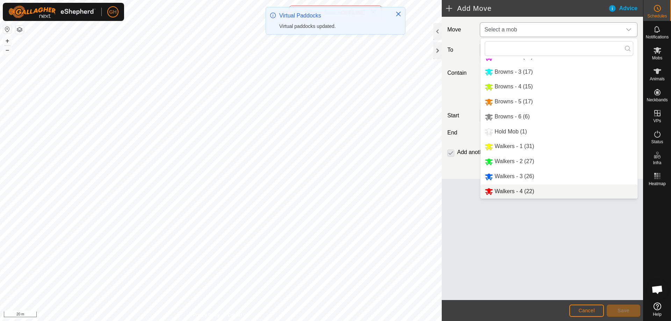
click at [519, 189] on li "Walkers - 4 (22)" at bounding box center [558, 191] width 157 height 14
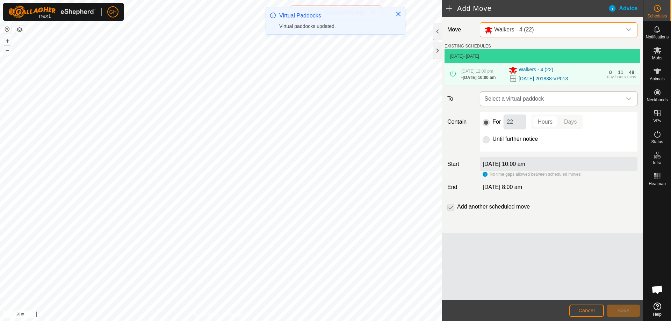
click at [539, 106] on span "Select a virtual paddock" at bounding box center [551, 99] width 140 height 14
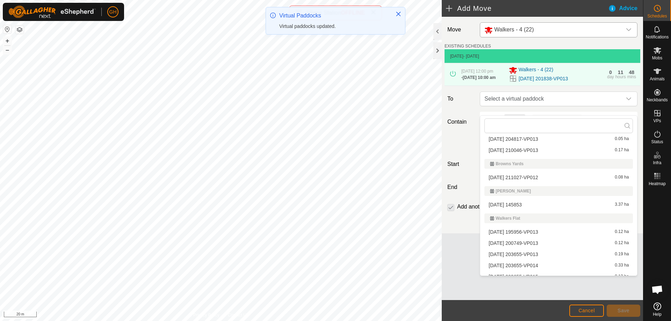
scroll to position [173, 0]
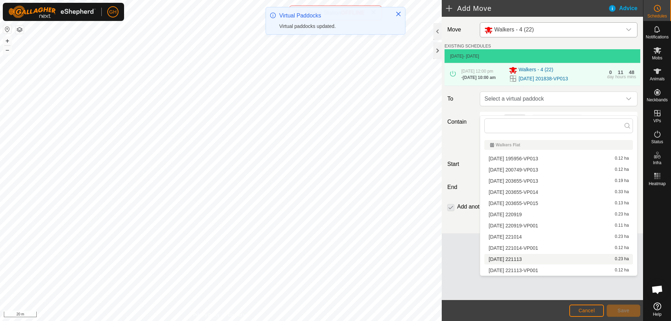
click at [534, 258] on li "[DATE] [DATE] 0.23 ha" at bounding box center [558, 259] width 148 height 10
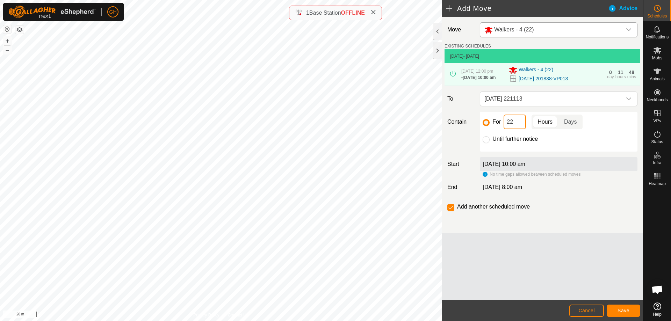
click at [522, 129] on input "22" at bounding box center [514, 122] width 22 height 15
click at [623, 304] on footer "Cancel Save" at bounding box center [542, 310] width 201 height 21
click at [624, 305] on button "Save" at bounding box center [623, 311] width 34 height 12
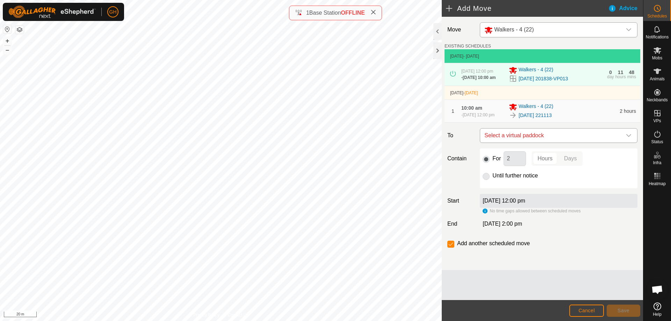
click at [555, 143] on span "Select a virtual paddock" at bounding box center [551, 136] width 140 height 14
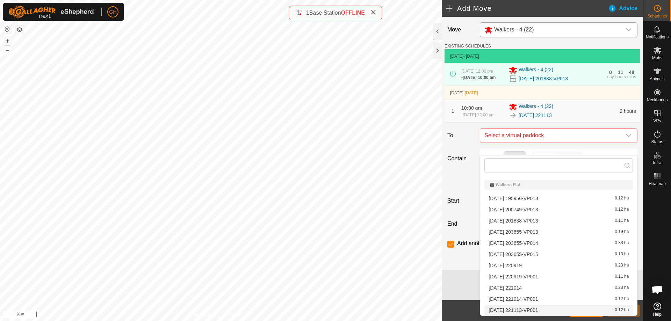
click at [543, 310] on li "[DATE] 221113-VP001 0.12 ha" at bounding box center [558, 310] width 148 height 10
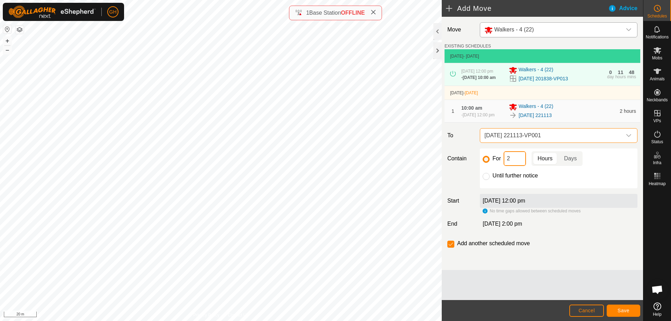
click at [518, 166] on input "2" at bounding box center [514, 158] width 22 height 15
click at [447, 248] on input "checkbox" at bounding box center [450, 244] width 7 height 7
click at [618, 306] on button "Save" at bounding box center [623, 311] width 34 height 12
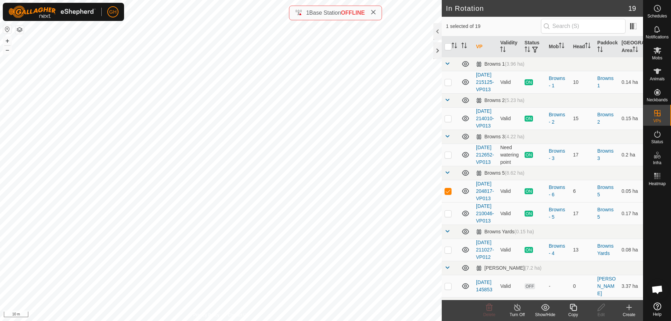
click at [632, 310] on icon at bounding box center [629, 307] width 8 height 8
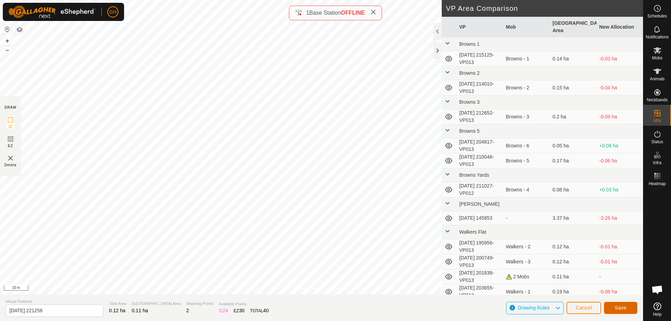
click at [629, 304] on button "Save" at bounding box center [621, 308] width 34 height 12
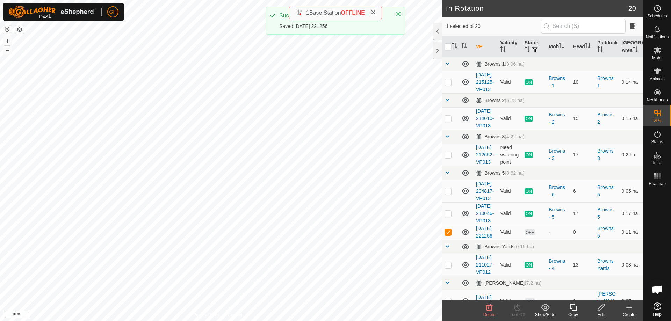
click at [573, 307] on icon at bounding box center [573, 307] width 9 height 8
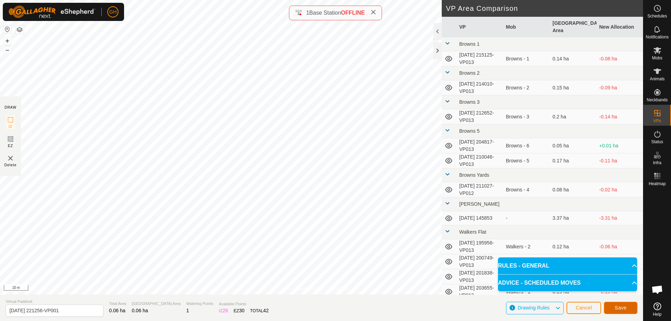
click at [625, 310] on span "Save" at bounding box center [621, 308] width 12 height 6
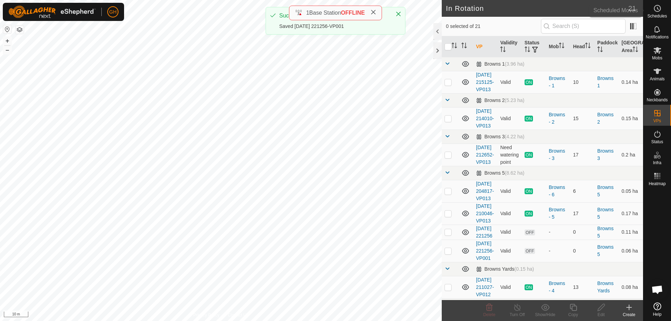
click at [653, 12] on icon at bounding box center [657, 8] width 8 height 8
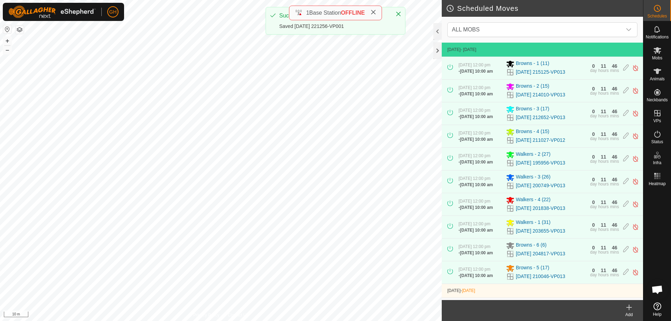
click at [631, 310] on icon at bounding box center [629, 307] width 8 height 8
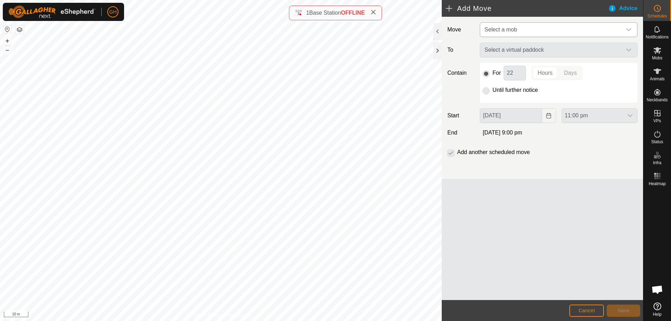
click at [537, 34] on span "Select a mob" at bounding box center [551, 30] width 140 height 14
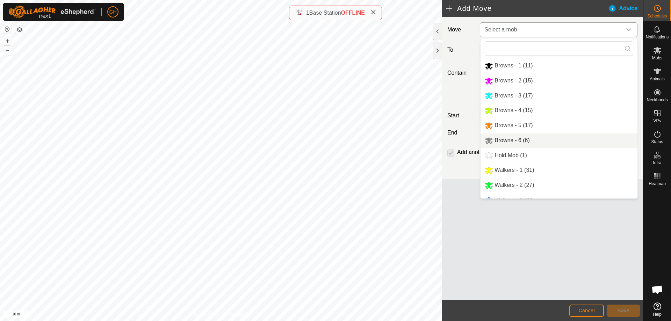
click at [531, 144] on li "Browns - 6 (6)" at bounding box center [558, 140] width 157 height 14
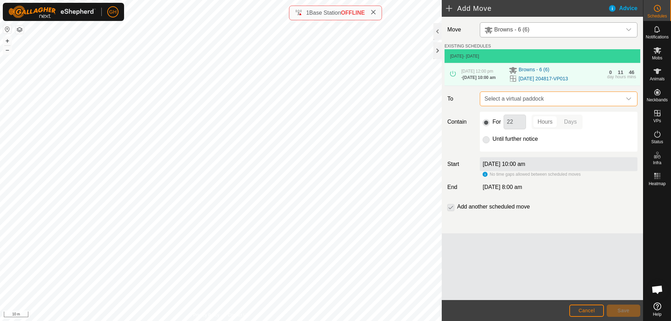
click at [548, 106] on span "Select a virtual paddock" at bounding box center [551, 99] width 140 height 14
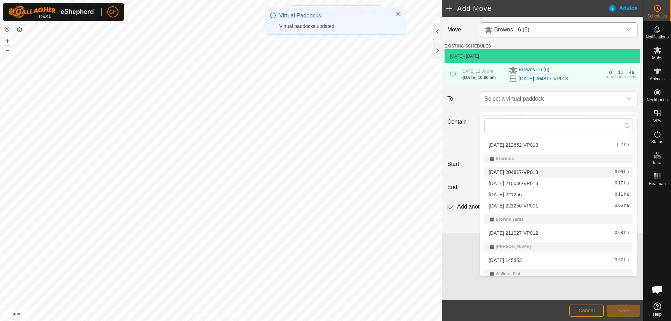
scroll to position [21, 0]
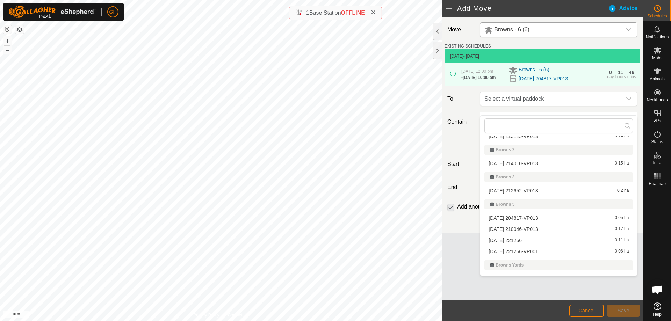
click at [533, 240] on li "[DATE] 221256 0.11 ha" at bounding box center [558, 240] width 148 height 10
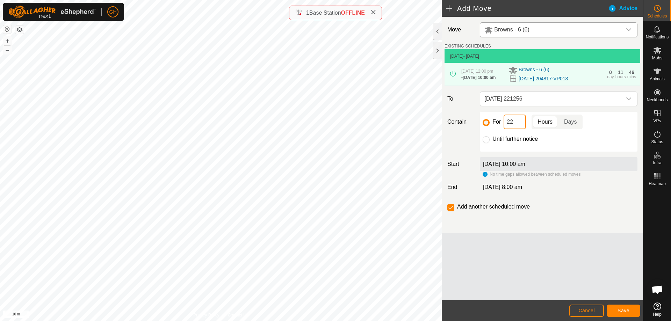
click at [523, 129] on input "22" at bounding box center [514, 122] width 22 height 15
click at [626, 310] on span "Save" at bounding box center [623, 311] width 12 height 6
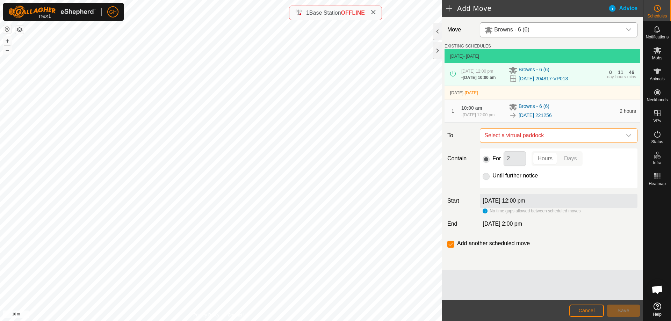
click at [544, 143] on span "Select a virtual paddock" at bounding box center [551, 136] width 140 height 14
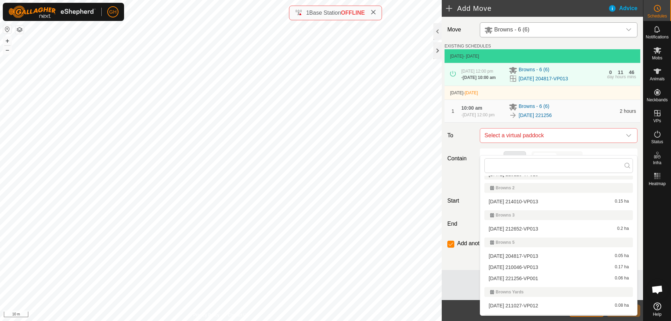
scroll to position [35, 0]
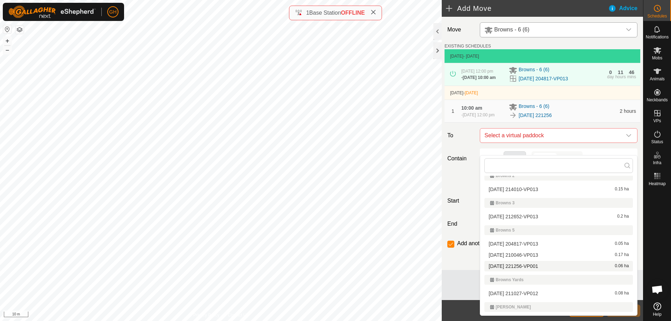
click at [544, 266] on li "[DATE] 221256-VP001 0.06 ha" at bounding box center [558, 266] width 148 height 10
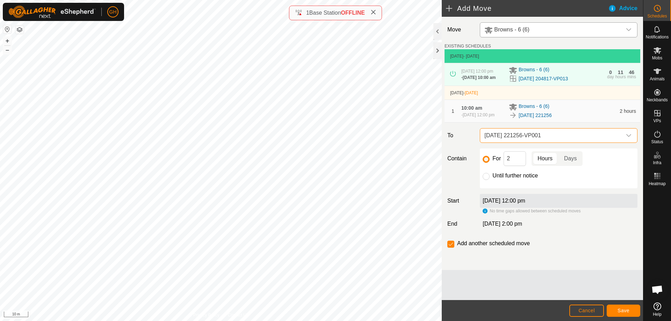
click at [519, 161] on div "For 2 Hours Days Until further notice" at bounding box center [559, 168] width 158 height 40
click at [517, 166] on input "2" at bounding box center [514, 158] width 22 height 15
click at [448, 248] on input "checkbox" at bounding box center [450, 244] width 7 height 7
click at [613, 311] on button "Save" at bounding box center [623, 311] width 34 height 12
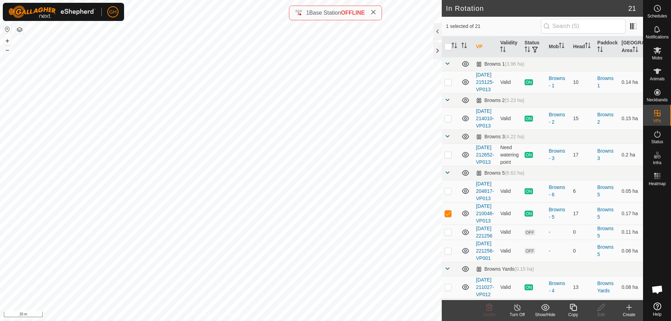
click at [627, 310] on icon at bounding box center [629, 307] width 8 height 8
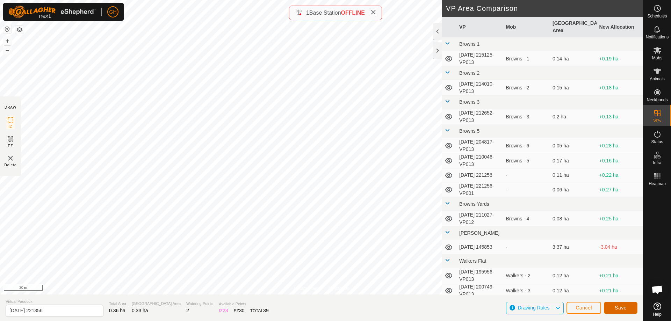
click at [611, 307] on button "Save" at bounding box center [621, 308] width 34 height 12
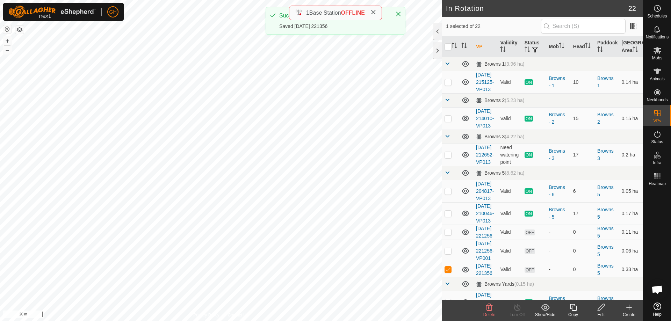
click at [569, 308] on icon at bounding box center [573, 307] width 9 height 8
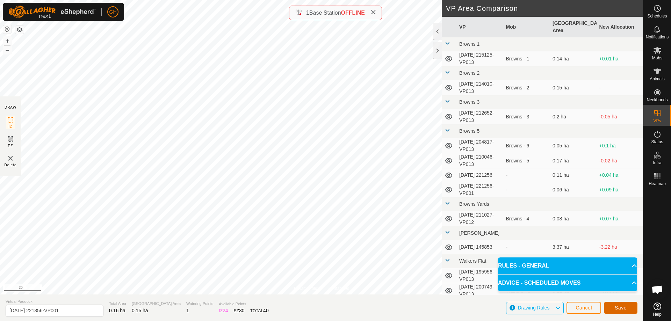
click at [617, 311] on button "Save" at bounding box center [621, 308] width 34 height 12
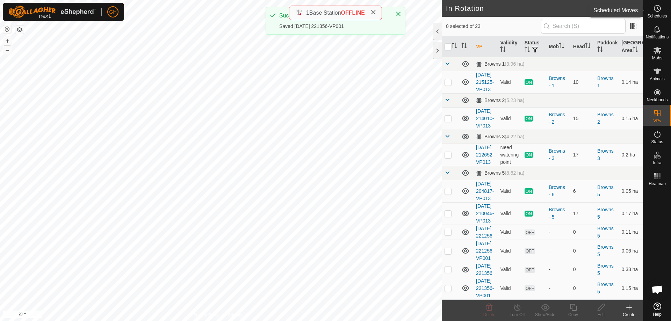
click at [659, 9] on icon at bounding box center [657, 8] width 8 height 8
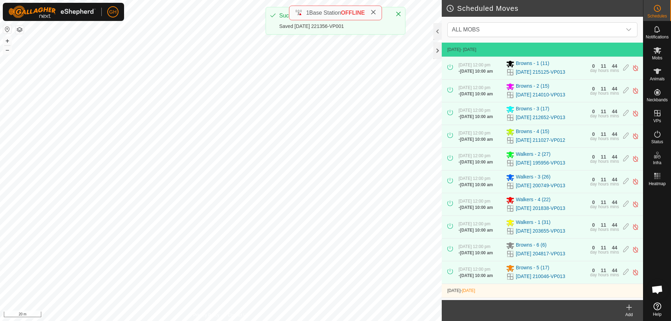
click at [629, 310] on icon at bounding box center [629, 307] width 0 height 5
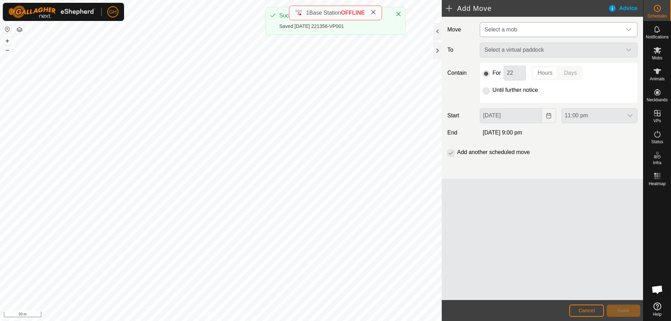
click at [538, 29] on span "Select a mob" at bounding box center [551, 30] width 140 height 14
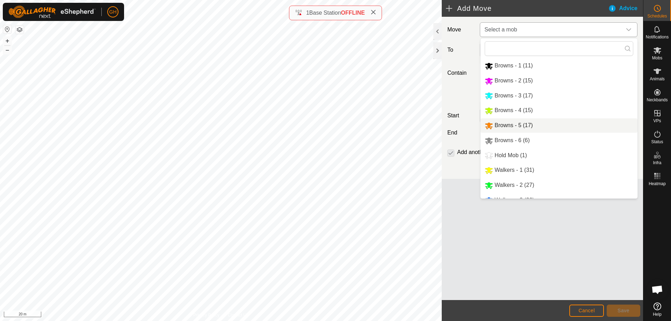
click at [534, 128] on li "Browns - 5 (17)" at bounding box center [558, 125] width 157 height 14
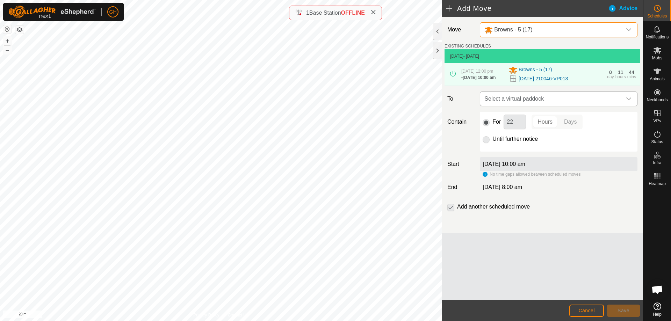
click at [539, 106] on span "Select a virtual paddock" at bounding box center [551, 99] width 140 height 14
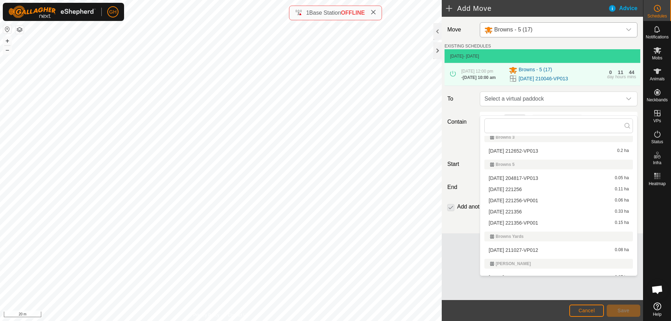
scroll to position [70, 0]
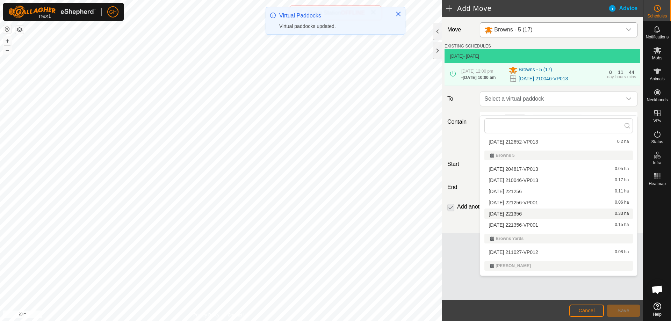
click at [534, 214] on li "[DATE] 221356 0.33 ha" at bounding box center [558, 214] width 148 height 10
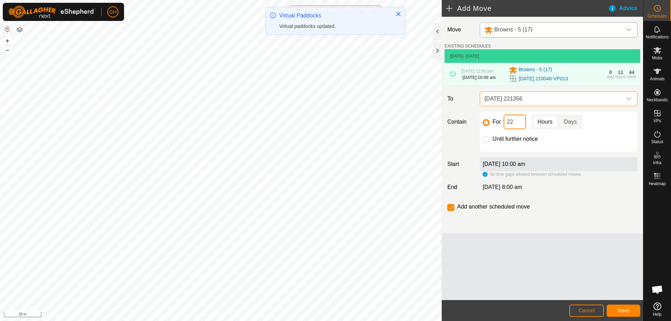
click at [521, 129] on input "22" at bounding box center [514, 122] width 22 height 15
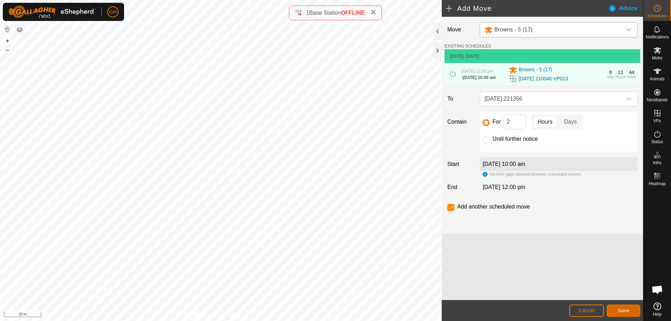
click at [626, 307] on button "Save" at bounding box center [623, 311] width 34 height 12
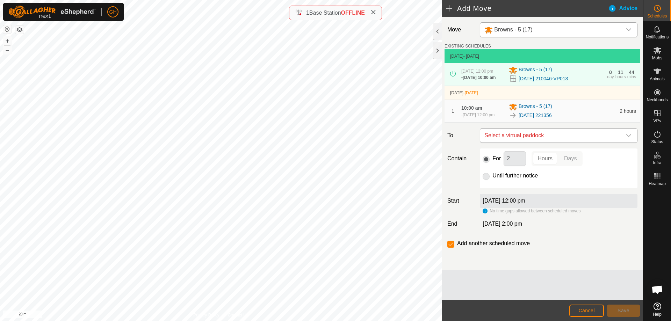
click at [548, 143] on span "Select a virtual paddock" at bounding box center [551, 136] width 140 height 14
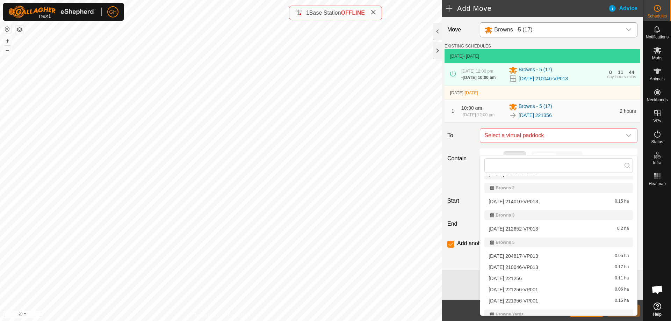
scroll to position [35, 0]
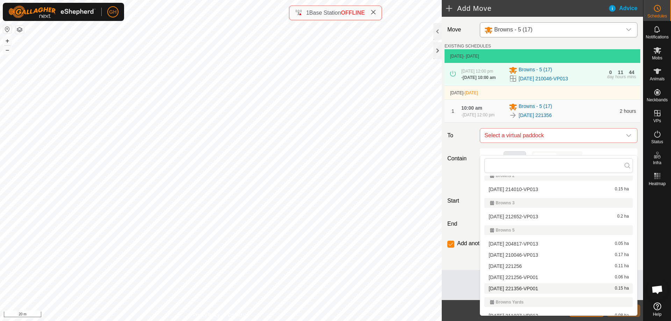
click at [538, 291] on li "[DATE] 221356-VP001 0.15 ha" at bounding box center [558, 288] width 148 height 10
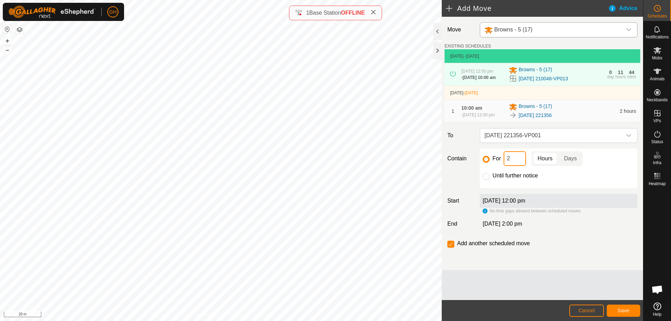
click at [514, 166] on input "2" at bounding box center [514, 158] width 22 height 15
click at [450, 248] on input "checkbox" at bounding box center [450, 244] width 7 height 7
click at [617, 308] on button "Save" at bounding box center [623, 311] width 34 height 12
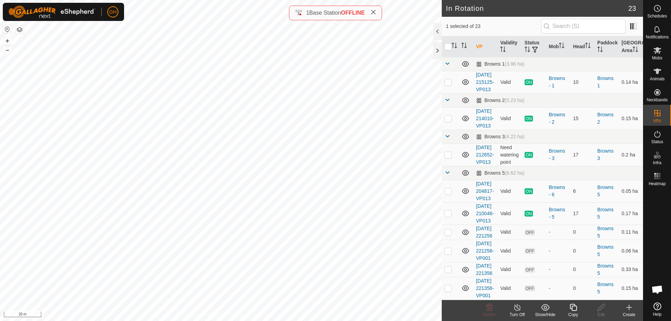
click at [628, 309] on icon at bounding box center [629, 307] width 8 height 8
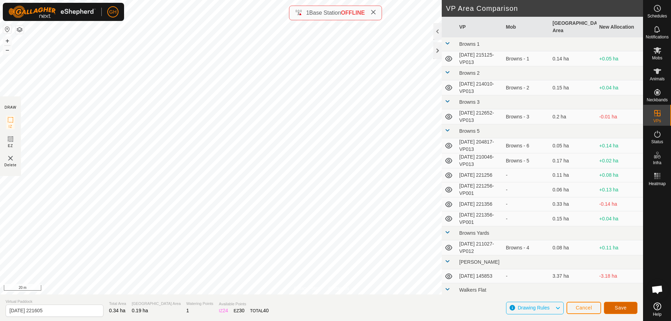
click at [615, 308] on span "Save" at bounding box center [621, 308] width 12 height 6
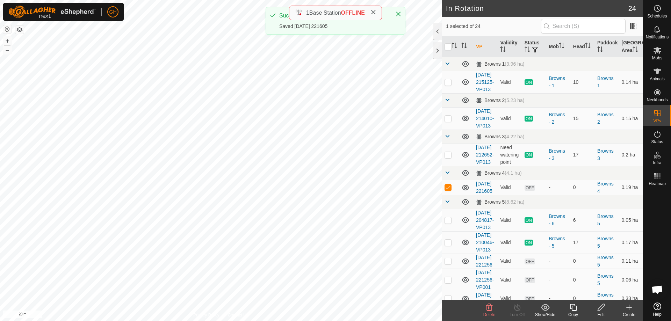
click at [577, 306] on copy-svg-icon at bounding box center [573, 307] width 28 height 8
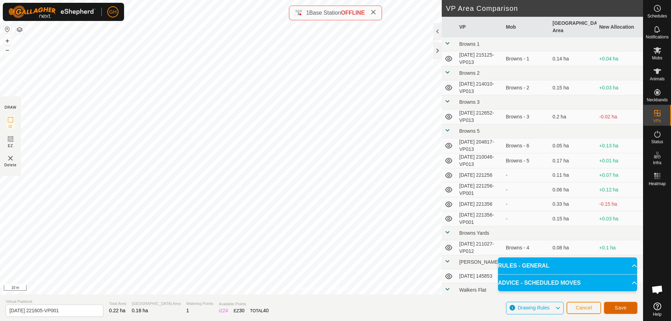
click at [619, 309] on span "Save" at bounding box center [621, 308] width 12 height 6
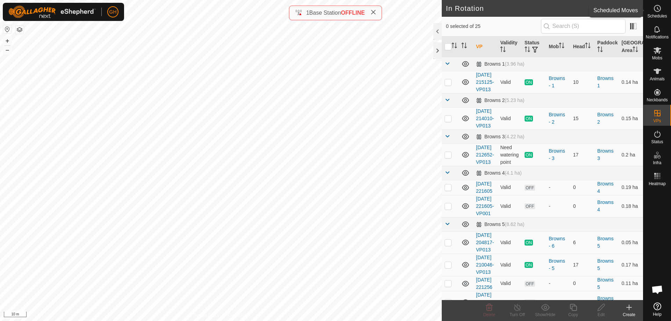
click at [660, 8] on icon at bounding box center [657, 8] width 8 height 8
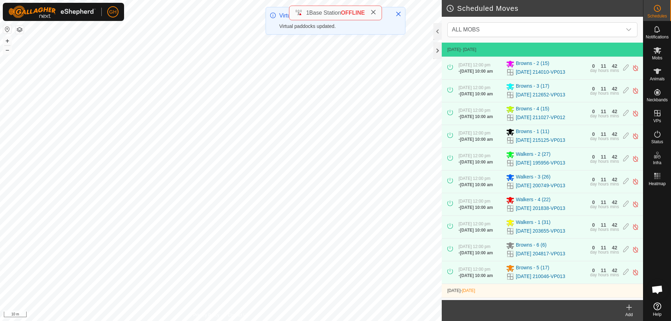
click at [632, 311] on icon at bounding box center [629, 307] width 8 height 8
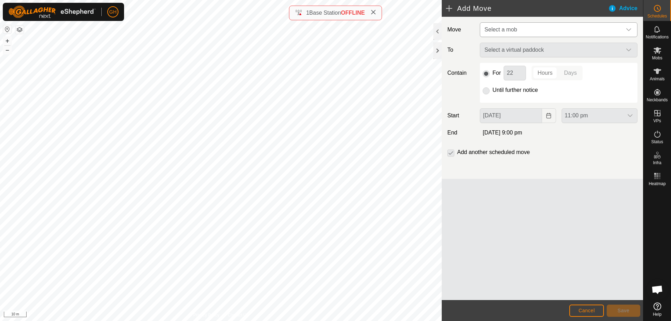
click at [547, 29] on span "Select a mob" at bounding box center [551, 30] width 140 height 14
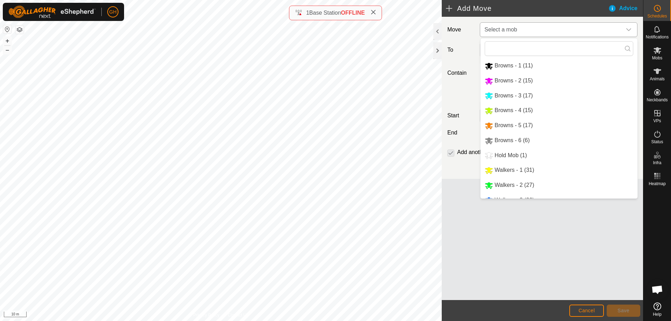
click at [524, 93] on li "Browns - 3 (17)" at bounding box center [558, 96] width 157 height 14
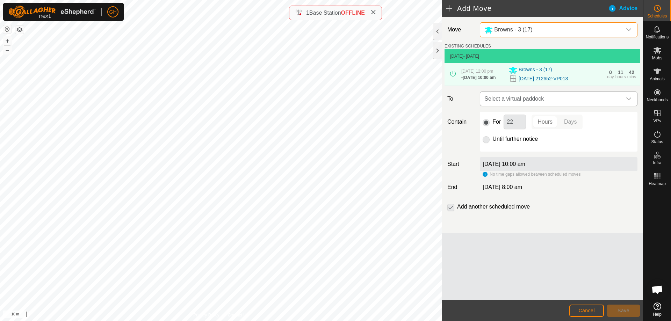
click at [535, 106] on span "Select a virtual paddock" at bounding box center [551, 99] width 140 height 14
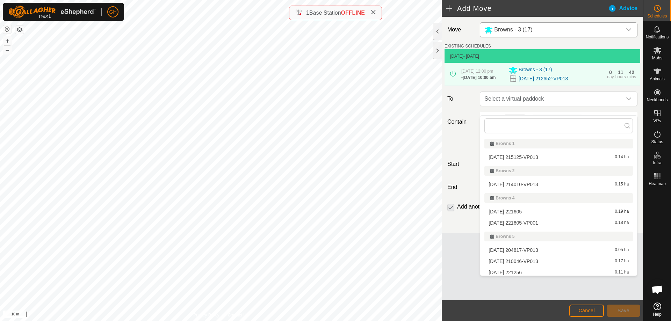
click at [535, 214] on li "[DATE] 221605 0.19 ha" at bounding box center [558, 211] width 148 height 10
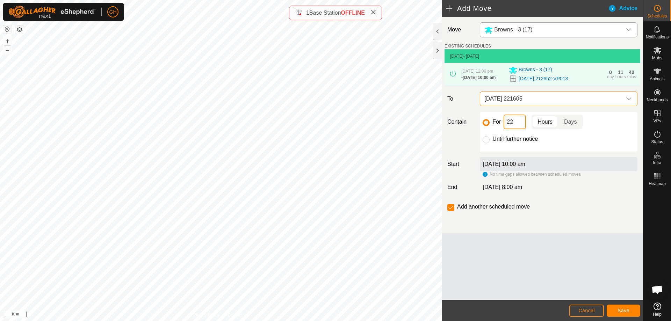
click at [517, 129] on input "22" at bounding box center [514, 122] width 22 height 15
click at [633, 308] on button "Save" at bounding box center [623, 311] width 34 height 12
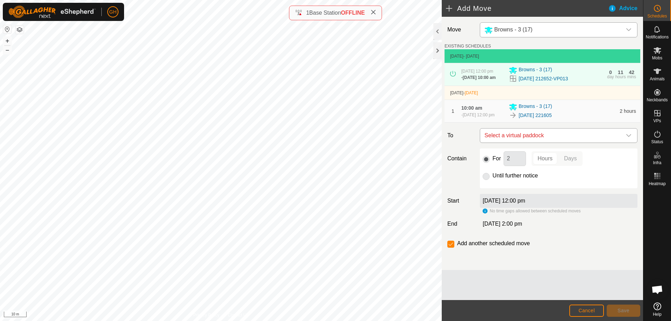
click at [530, 143] on span "Select a virtual paddock" at bounding box center [551, 136] width 140 height 14
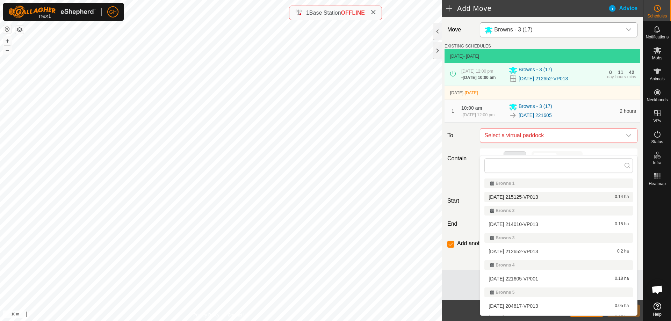
scroll to position [35, 0]
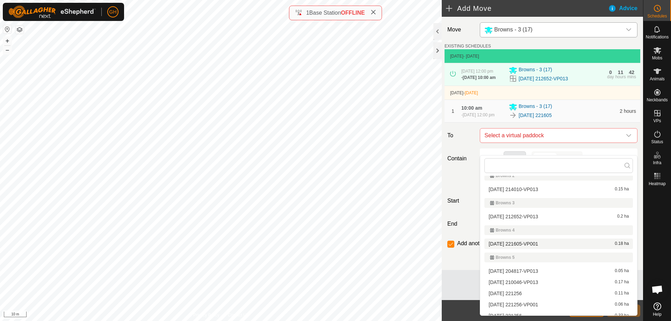
click at [530, 245] on li "[DATE] 221605-VP001 0.18 ha" at bounding box center [558, 244] width 148 height 10
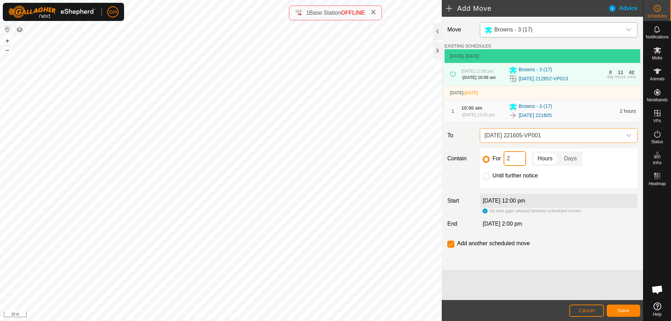
click at [514, 166] on input "2" at bounding box center [514, 158] width 22 height 15
click at [449, 248] on input "checkbox" at bounding box center [450, 244] width 7 height 7
click at [623, 308] on span "Save" at bounding box center [623, 311] width 12 height 6
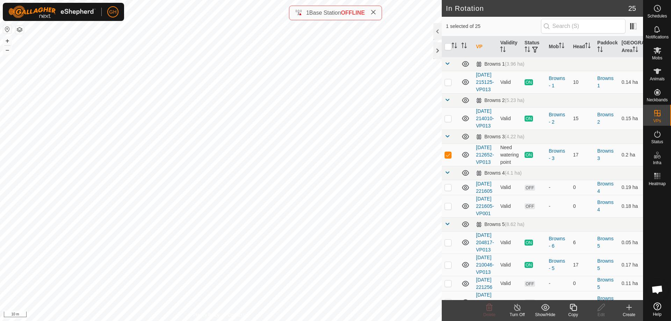
click at [631, 311] on icon at bounding box center [629, 307] width 8 height 8
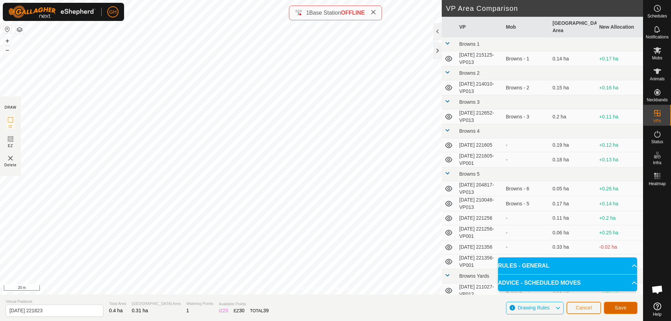
click at [617, 305] on span "Save" at bounding box center [621, 308] width 12 height 6
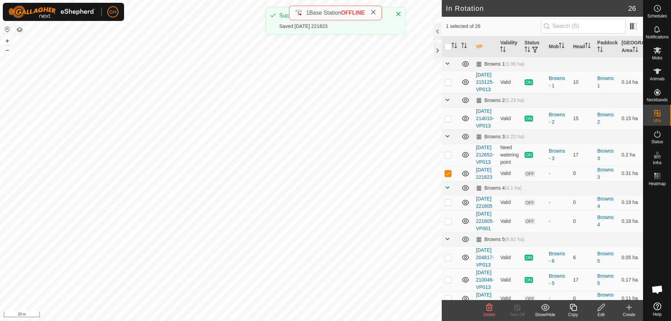
click at [574, 305] on icon at bounding box center [572, 307] width 7 height 7
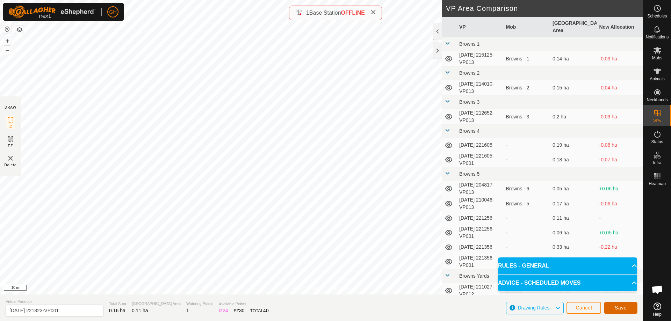
click at [630, 307] on button "Save" at bounding box center [621, 308] width 34 height 12
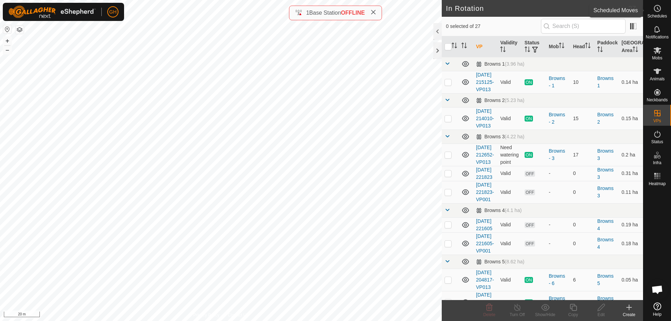
click at [660, 10] on icon at bounding box center [657, 8] width 8 height 8
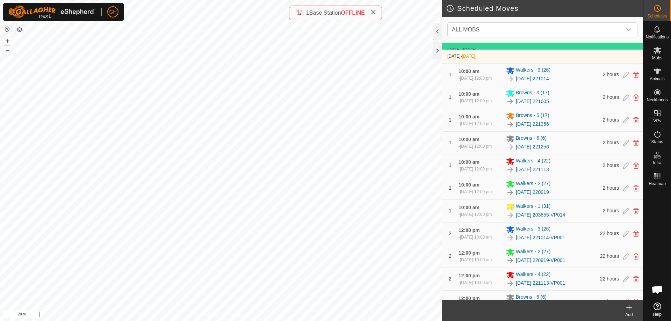
scroll to position [234, 0]
click at [633, 101] on icon at bounding box center [636, 98] width 6 height 6
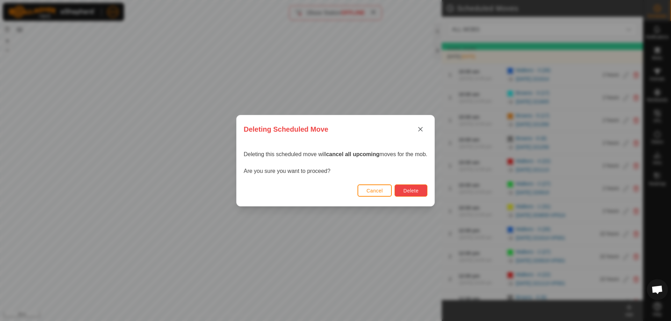
click at [421, 191] on button "Delete" at bounding box center [410, 190] width 32 height 12
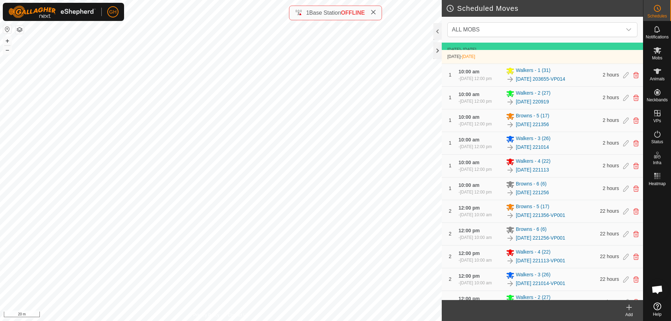
click at [627, 310] on icon at bounding box center [629, 307] width 8 height 8
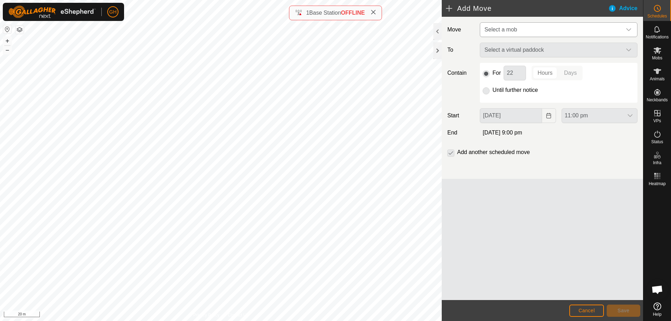
click at [527, 29] on span "Select a mob" at bounding box center [551, 30] width 140 height 14
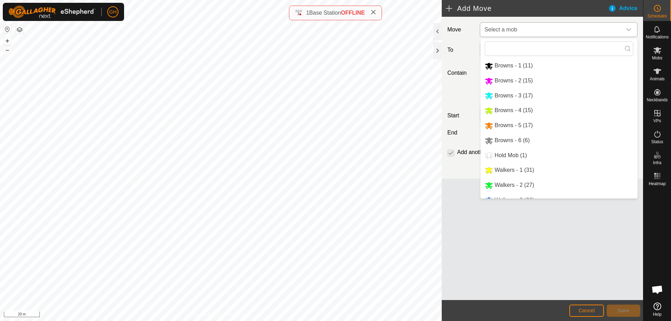
click at [516, 113] on li "Browns - 4 (15)" at bounding box center [558, 110] width 157 height 14
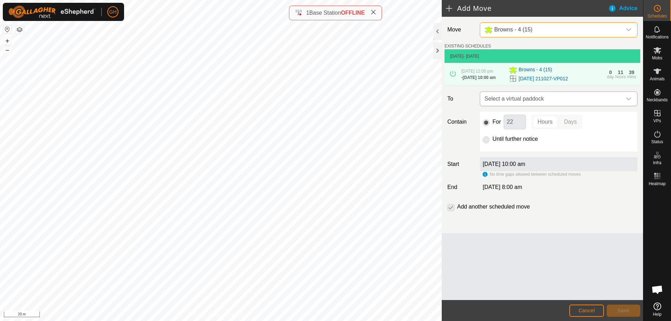
click at [516, 106] on span "Select a virtual paddock" at bounding box center [551, 99] width 140 height 14
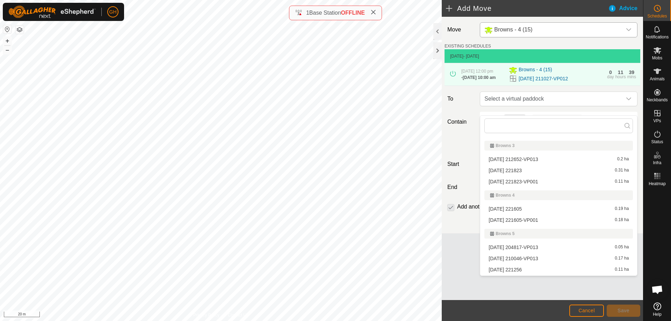
scroll to position [70, 0]
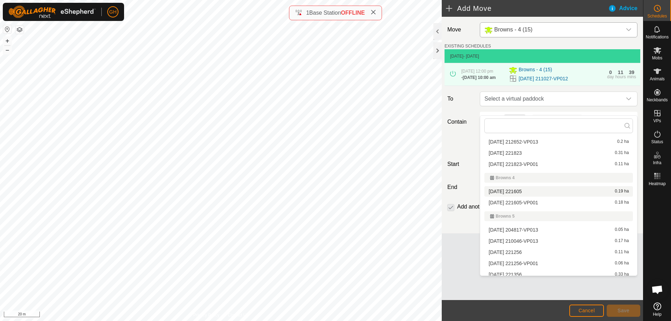
click at [531, 191] on li "[DATE] 221605 0.19 ha" at bounding box center [558, 191] width 148 height 10
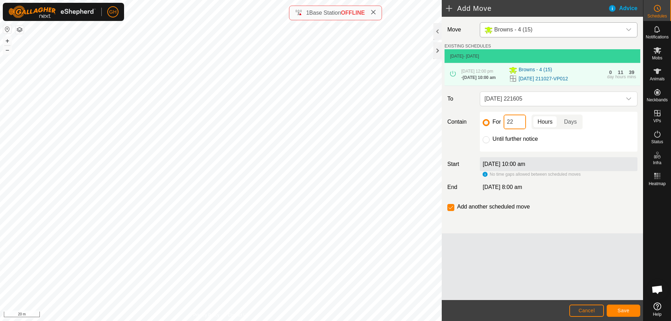
click at [521, 129] on input "22" at bounding box center [514, 122] width 22 height 15
click at [625, 305] on button "Save" at bounding box center [623, 311] width 34 height 12
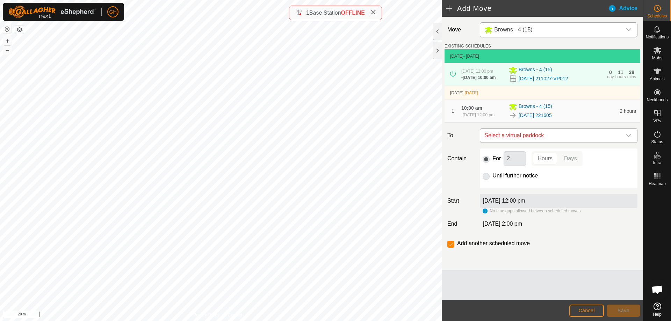
click at [533, 143] on span "Select a virtual paddock" at bounding box center [551, 136] width 140 height 14
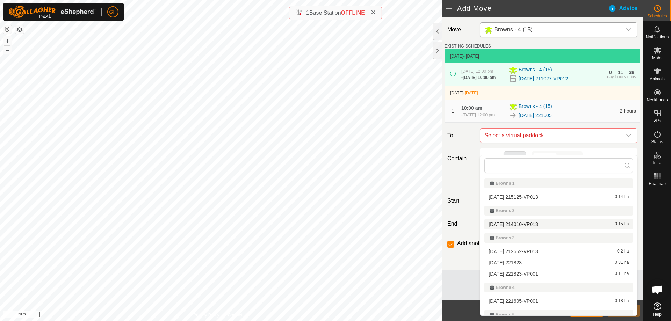
scroll to position [35, 0]
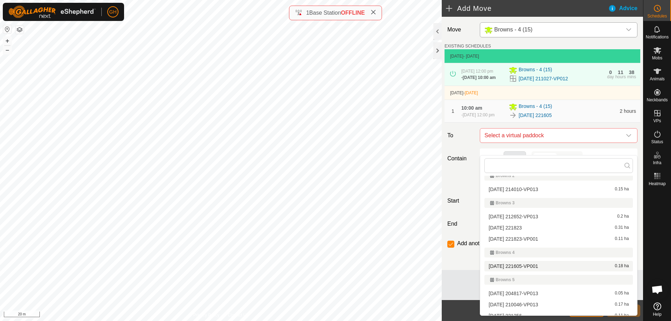
click at [533, 267] on li "[DATE] 221605-VP001 0.18 ha" at bounding box center [558, 266] width 148 height 10
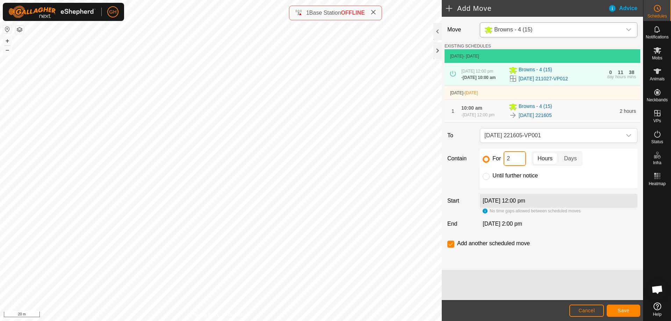
click at [517, 166] on input "2" at bounding box center [514, 158] width 22 height 15
click at [448, 248] on input "checkbox" at bounding box center [450, 244] width 7 height 7
click at [619, 308] on span "Save" at bounding box center [623, 311] width 12 height 6
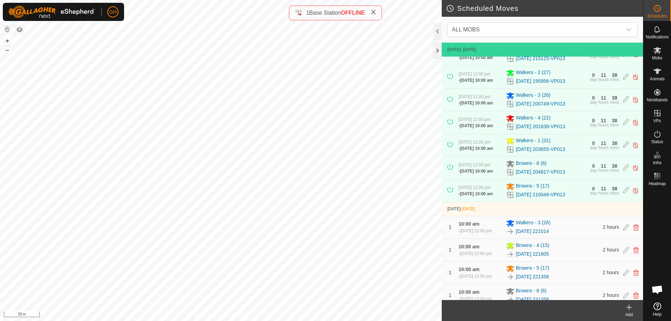
scroll to position [105, 0]
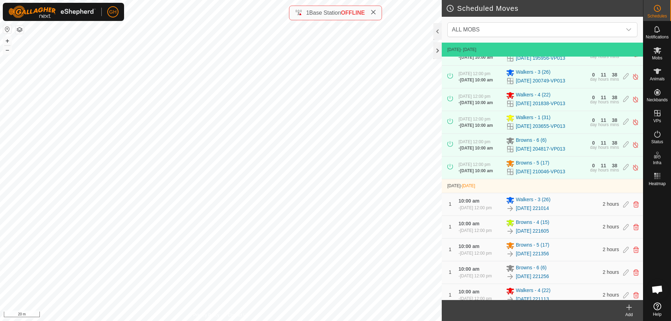
click at [632, 311] on icon at bounding box center [629, 307] width 8 height 8
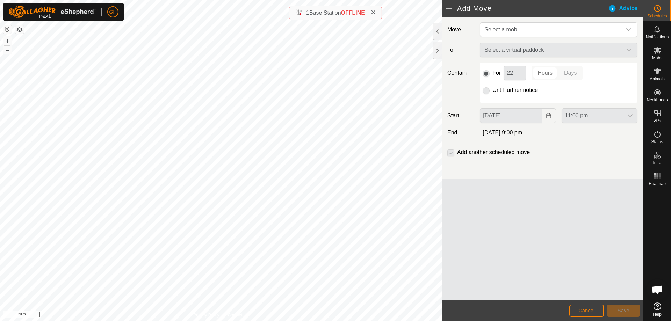
click at [516, 21] on div "Move Select a mob To Select a virtual paddock Contain For 22 Hours Days Until f…" at bounding box center [542, 98] width 201 height 162
click at [517, 35] on span "Select a mob" at bounding box center [551, 30] width 140 height 14
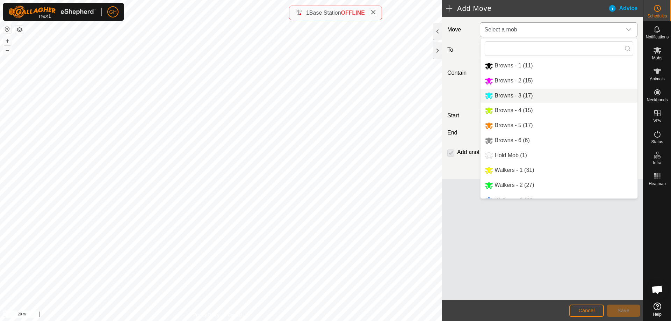
click at [525, 94] on li "Browns - 3 (17)" at bounding box center [558, 96] width 157 height 14
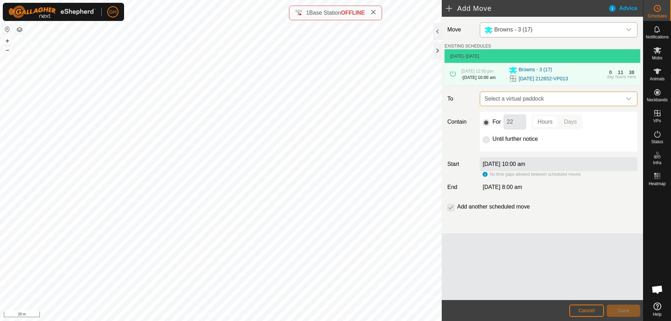
click at [525, 106] on span "Select a virtual paddock" at bounding box center [551, 99] width 140 height 14
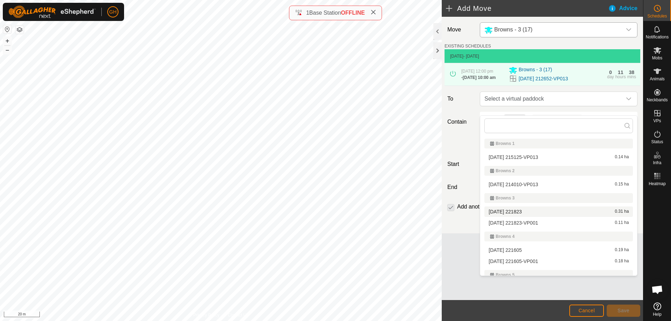
click at [547, 211] on li "[DATE] 221823 0.31 ha" at bounding box center [558, 211] width 148 height 10
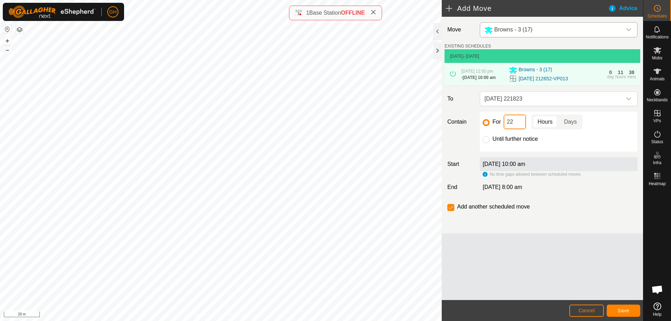
click at [521, 129] on input "22" at bounding box center [514, 122] width 22 height 15
click at [624, 309] on span "Save" at bounding box center [623, 311] width 12 height 6
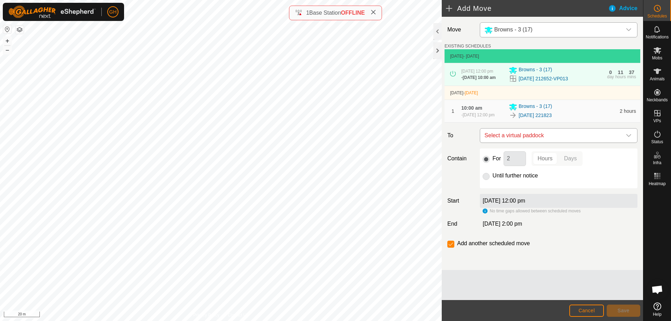
click at [541, 142] on span "Select a virtual paddock" at bounding box center [551, 136] width 140 height 14
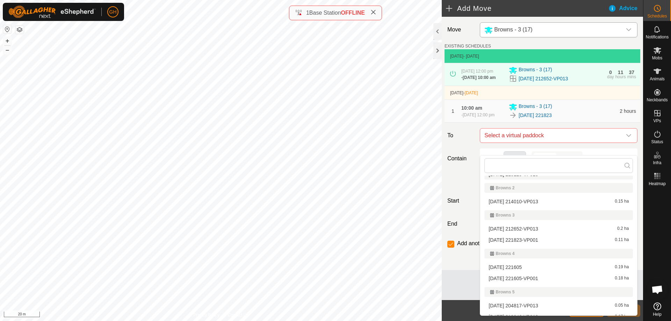
scroll to position [35, 0]
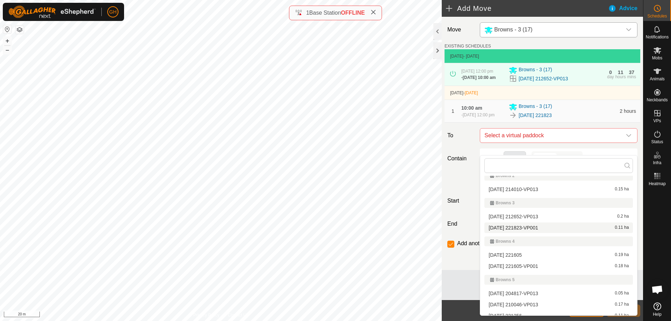
click at [544, 227] on li "[DATE] 221823-VP001 0.11 ha" at bounding box center [558, 228] width 148 height 10
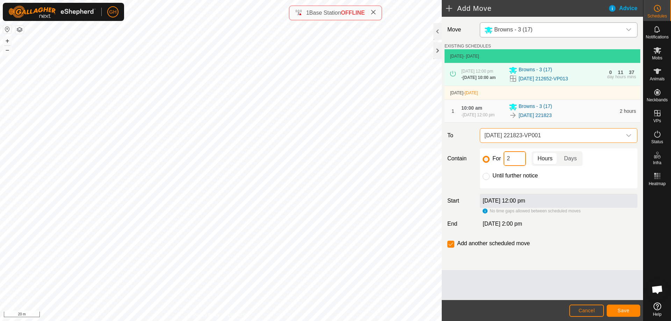
click at [516, 166] on input "2" at bounding box center [514, 158] width 22 height 15
click at [455, 248] on div "Add another scheduled move" at bounding box center [489, 243] width 85 height 8
click at [452, 248] on input "checkbox" at bounding box center [450, 244] width 7 height 7
click at [622, 308] on span "Save" at bounding box center [623, 311] width 12 height 6
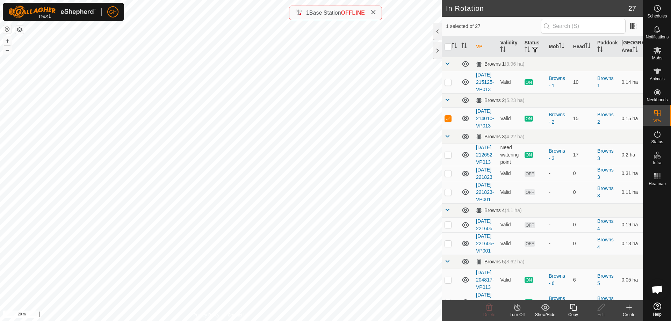
click at [631, 311] on icon at bounding box center [629, 307] width 8 height 8
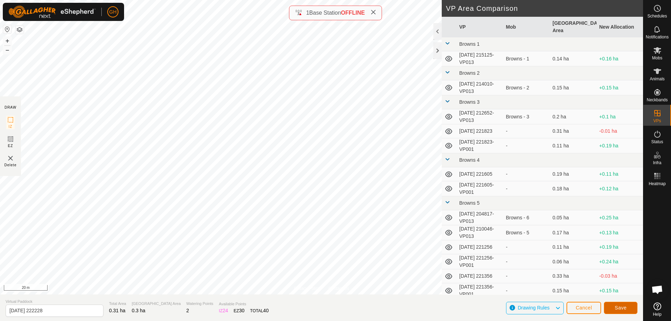
click at [623, 304] on button "Save" at bounding box center [621, 308] width 34 height 12
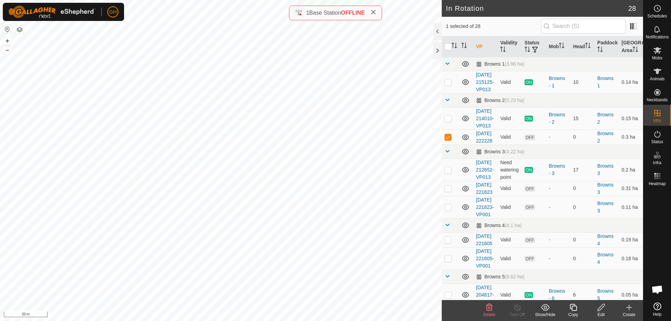
click at [577, 308] on icon at bounding box center [573, 307] width 9 height 8
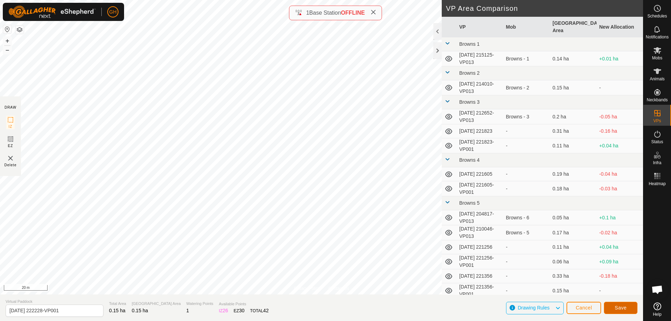
click at [615, 305] on span "Save" at bounding box center [621, 308] width 12 height 6
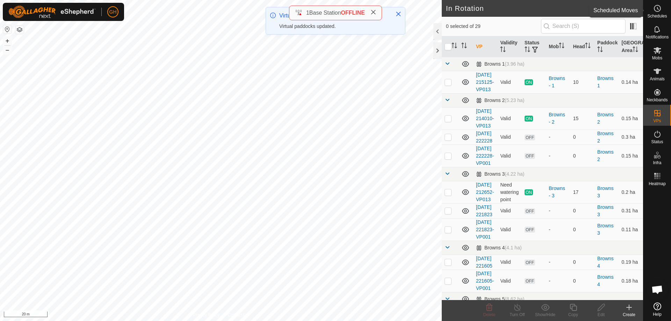
click at [663, 9] on es-schedule-vp-svg-icon at bounding box center [657, 8] width 13 height 11
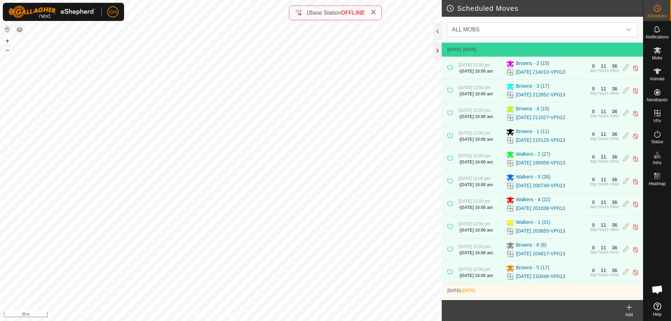
click at [631, 313] on div "Add" at bounding box center [629, 315] width 28 height 6
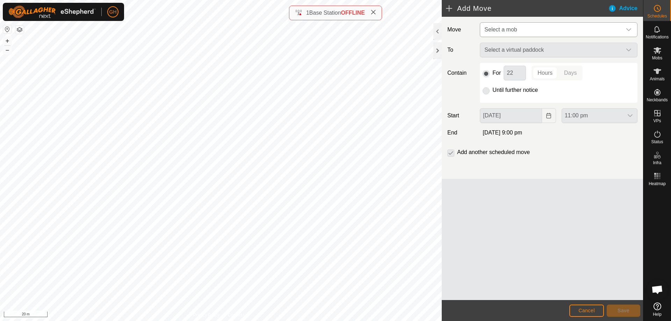
click at [525, 26] on span "Select a mob" at bounding box center [551, 30] width 140 height 14
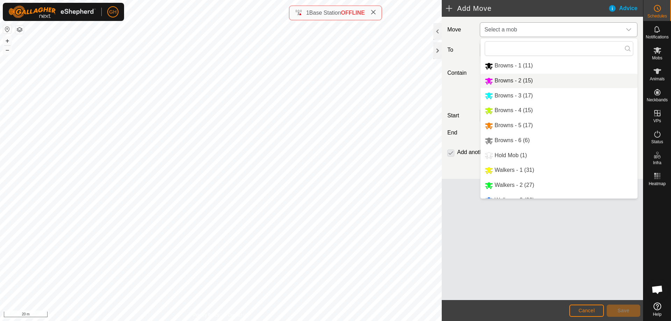
click at [519, 77] on li "Browns - 2 (15)" at bounding box center [558, 81] width 157 height 14
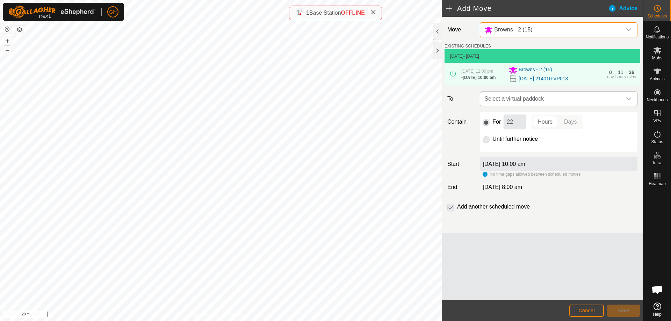
click at [531, 106] on span "Select a virtual paddock" at bounding box center [551, 99] width 140 height 14
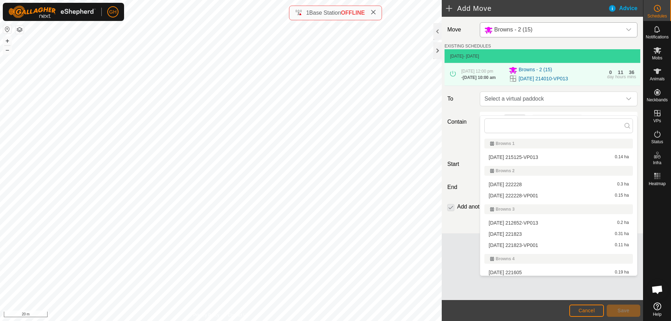
click at [530, 185] on li "[DATE] 222228 0.3 ha" at bounding box center [558, 184] width 148 height 10
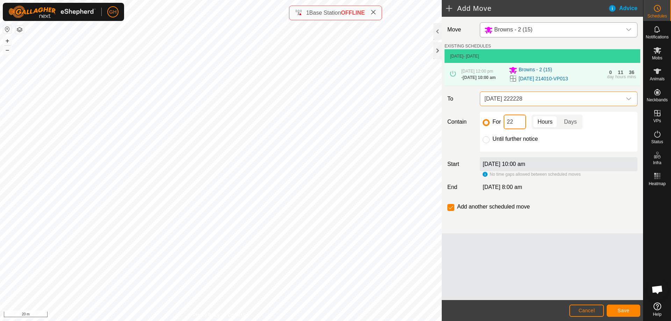
click at [519, 129] on input "22" at bounding box center [514, 122] width 22 height 15
click at [625, 308] on span "Save" at bounding box center [623, 311] width 12 height 6
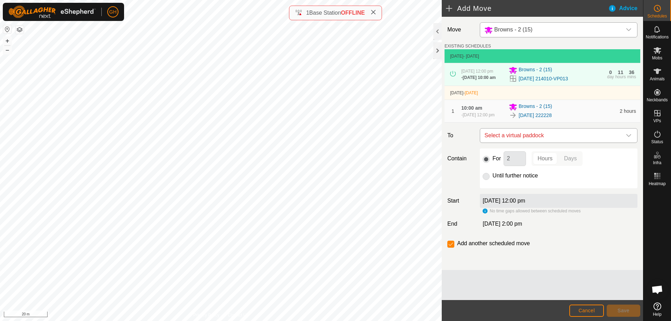
click at [534, 143] on span "Select a virtual paddock" at bounding box center [551, 136] width 140 height 14
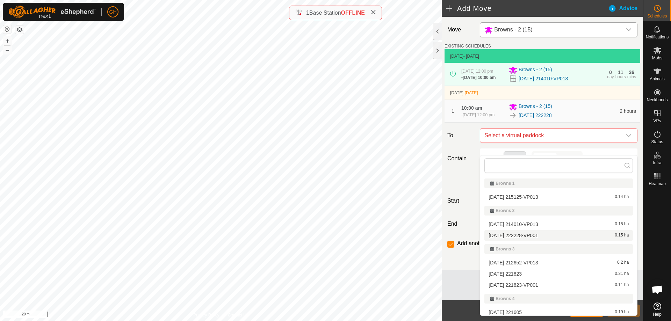
click at [542, 234] on li "[DATE] 222228-VP001 0.15 ha" at bounding box center [558, 235] width 148 height 10
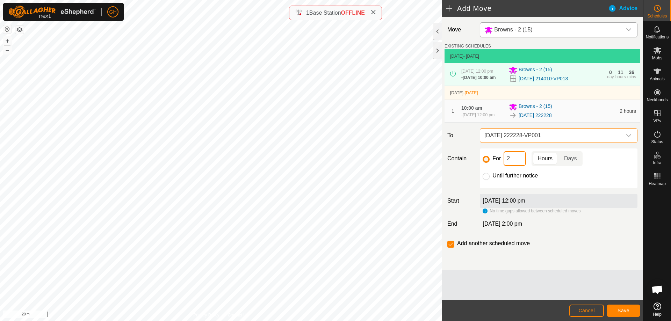
click at [519, 166] on input "2" at bounding box center [514, 158] width 22 height 15
click at [453, 248] on input "checkbox" at bounding box center [450, 244] width 7 height 7
click at [621, 314] on button "Save" at bounding box center [623, 311] width 34 height 12
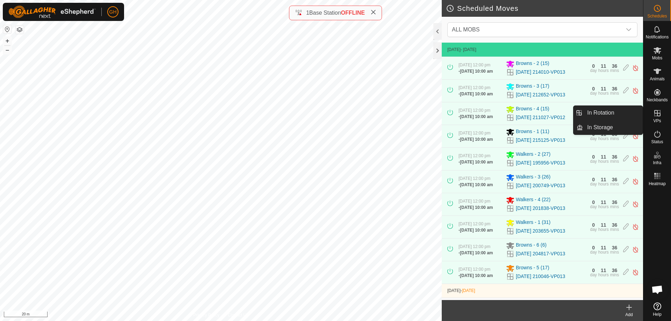
click at [622, 111] on link "In Rotation" at bounding box center [613, 113] width 60 height 14
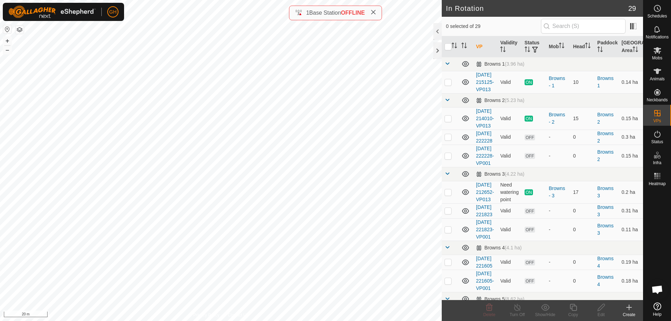
click at [633, 311] on create-svg-icon at bounding box center [629, 307] width 28 height 8
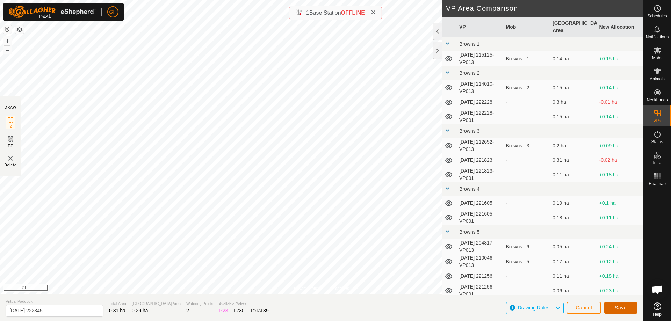
click at [617, 311] on button "Save" at bounding box center [621, 308] width 34 height 12
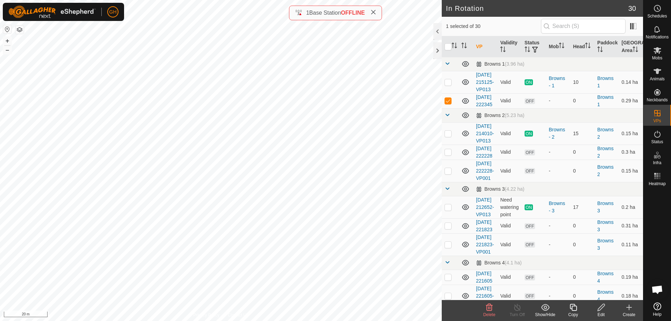
click at [573, 306] on icon at bounding box center [572, 307] width 7 height 7
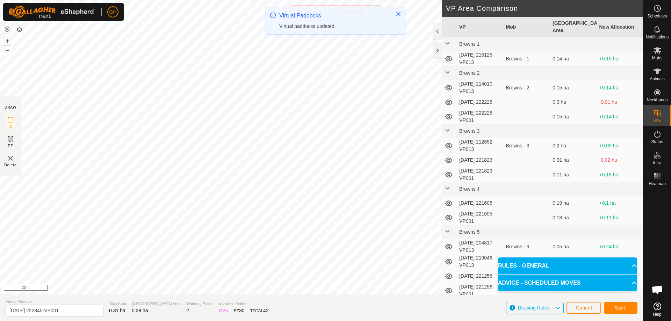
click at [266, 55] on div "GH Schedules Notifications Mobs Animals Neckbands VPs Status Infra Heatmap Help…" at bounding box center [335, 160] width 671 height 321
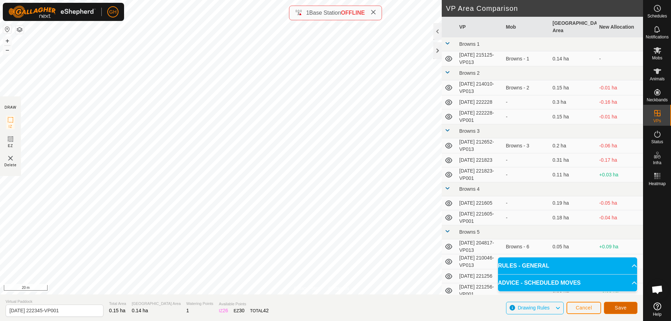
click at [622, 307] on span "Save" at bounding box center [621, 308] width 12 height 6
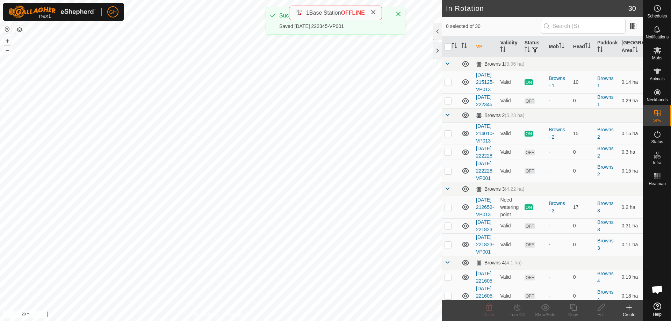
click at [652, 8] on es-schedule-vp-svg-icon at bounding box center [657, 8] width 13 height 11
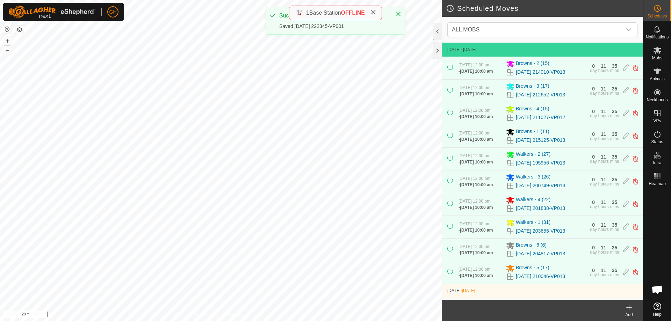
click at [629, 313] on div "Add" at bounding box center [629, 315] width 28 height 6
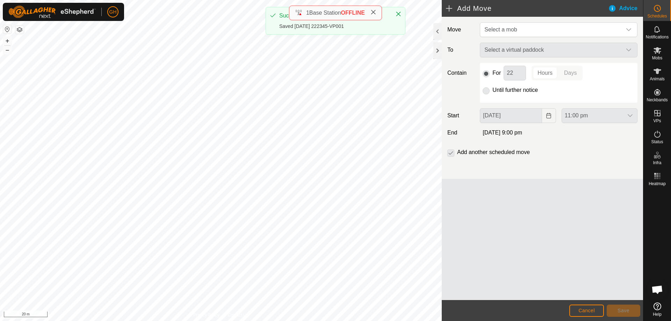
click at [566, 21] on div "Move Select a mob To Select a virtual paddock Contain For 22 Hours Days Until f…" at bounding box center [542, 98] width 201 height 162
click at [565, 26] on span "Select a mob" at bounding box center [551, 30] width 140 height 14
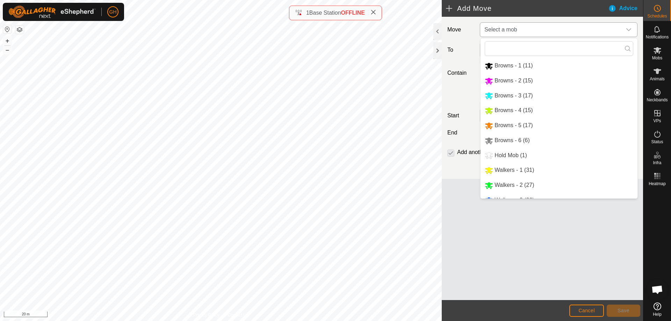
click at [535, 65] on li "Browns - 1 (11)" at bounding box center [558, 66] width 157 height 14
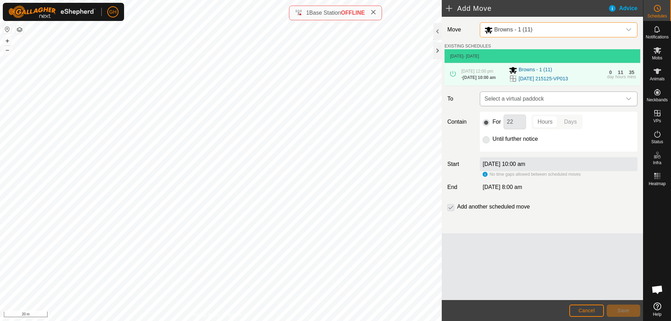
click at [549, 106] on span "Select a virtual paddock" at bounding box center [551, 99] width 140 height 14
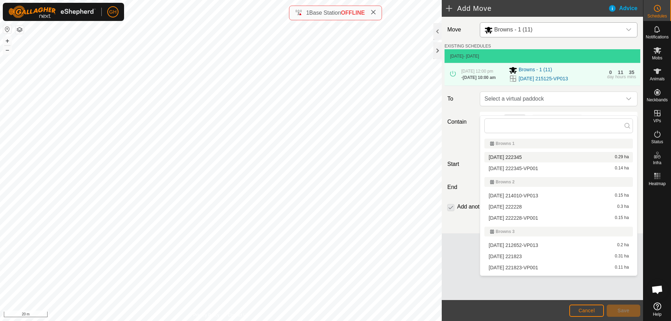
click at [541, 159] on li "[DATE] 222345 0.29 ha" at bounding box center [558, 157] width 148 height 10
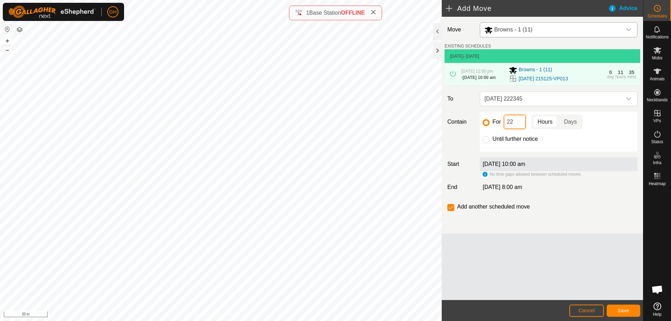
click at [520, 129] on input "22" at bounding box center [514, 122] width 22 height 15
click at [630, 309] on button "Save" at bounding box center [623, 311] width 34 height 12
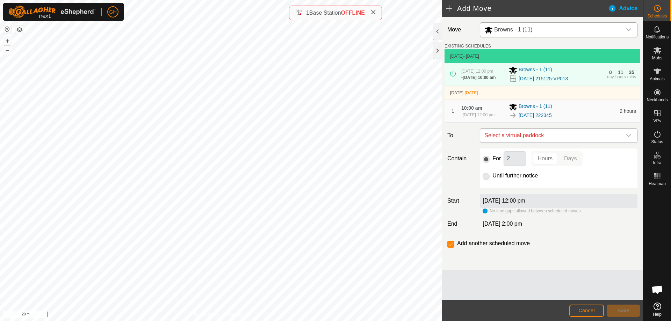
click at [530, 143] on span "Select a virtual paddock" at bounding box center [551, 136] width 140 height 14
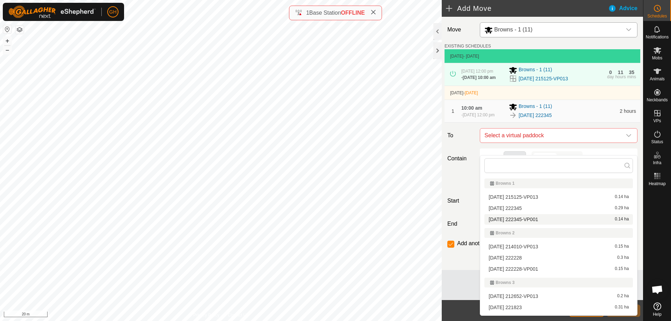
click at [533, 219] on li "[DATE] 222345-VP001 0.14 ha" at bounding box center [558, 219] width 148 height 10
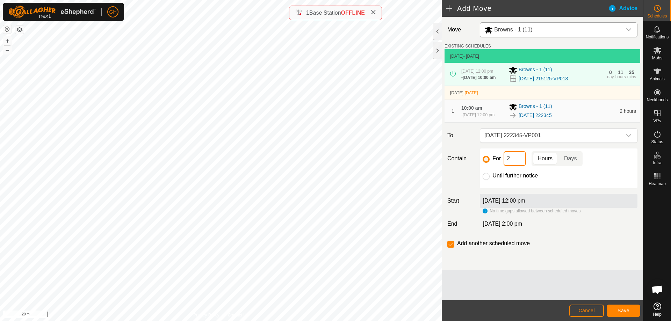
click at [515, 166] on input "2" at bounding box center [514, 158] width 22 height 15
click at [628, 314] on button "Save" at bounding box center [623, 311] width 34 height 12
